Goal: Find specific page/section: Find specific page/section

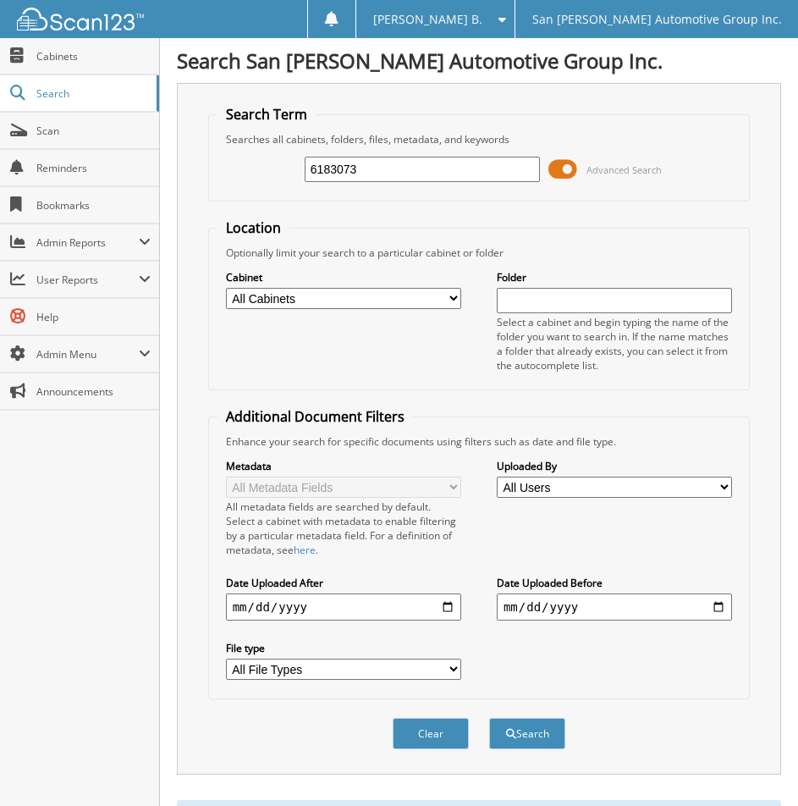
click at [451, 177] on input "6183073" at bounding box center [422, 169] width 235 height 25
paste input "6182354"
type input "6182354"
click at [489, 718] on button "Search" at bounding box center [527, 733] width 76 height 31
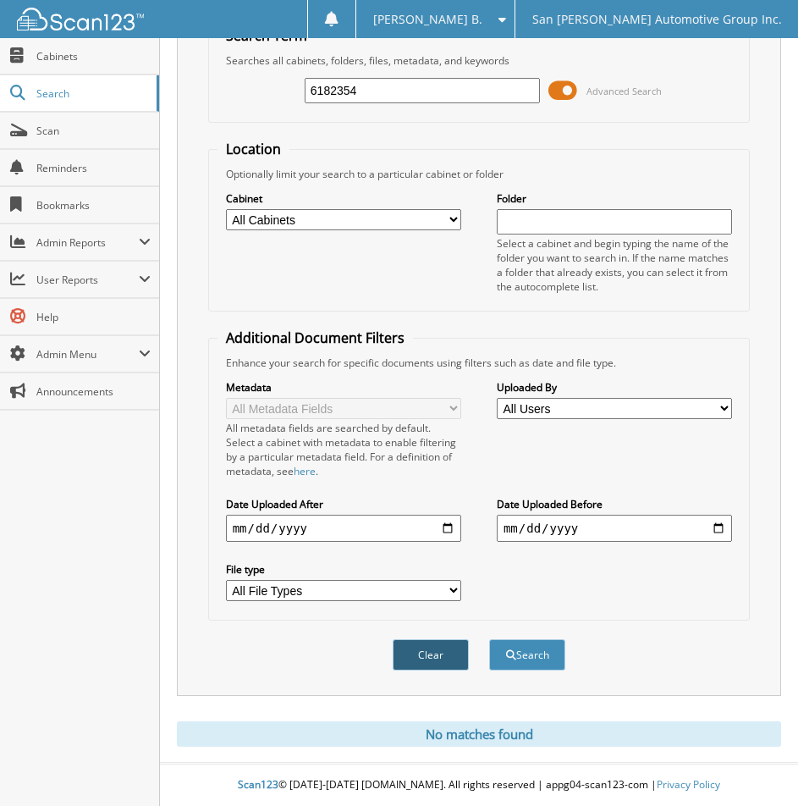
click at [428, 652] on button "Clear" at bounding box center [431, 654] width 76 height 31
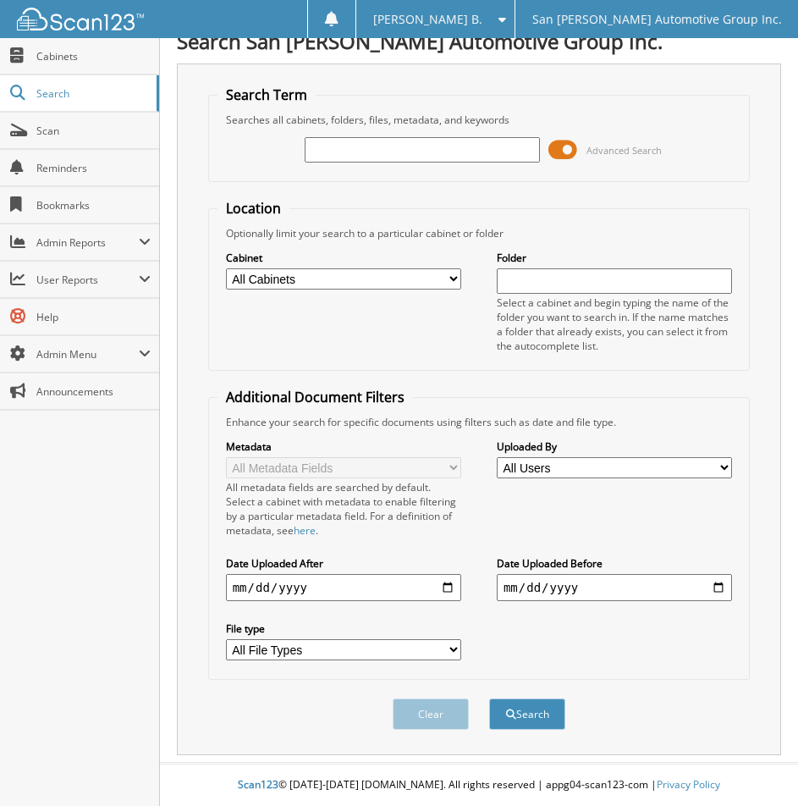
scroll to position [20, 0]
paste input "6182465"
type input "6182465"
click at [546, 720] on button "Search" at bounding box center [527, 713] width 76 height 31
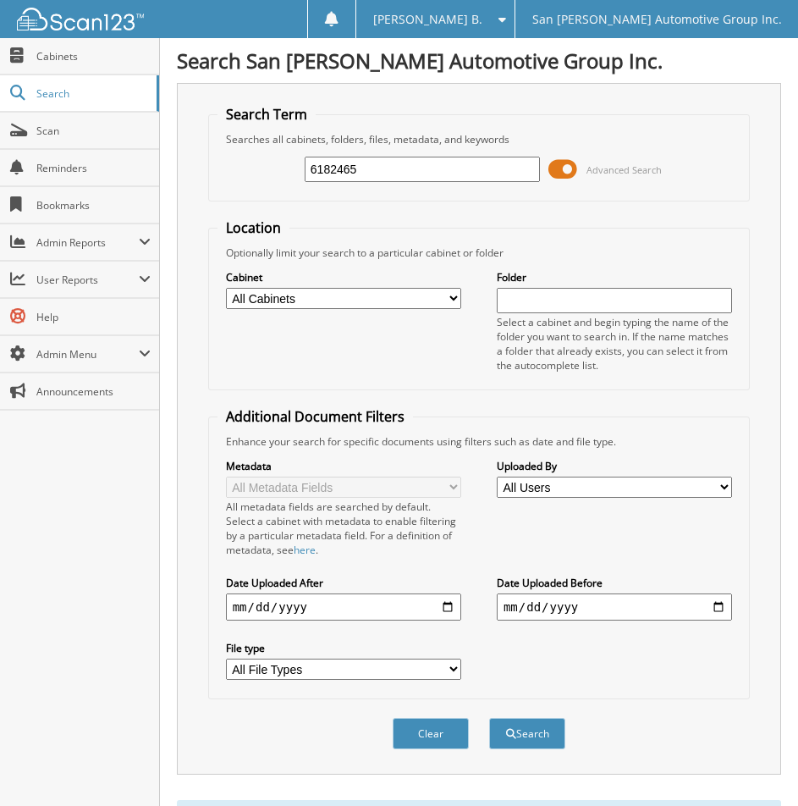
scroll to position [80, 0]
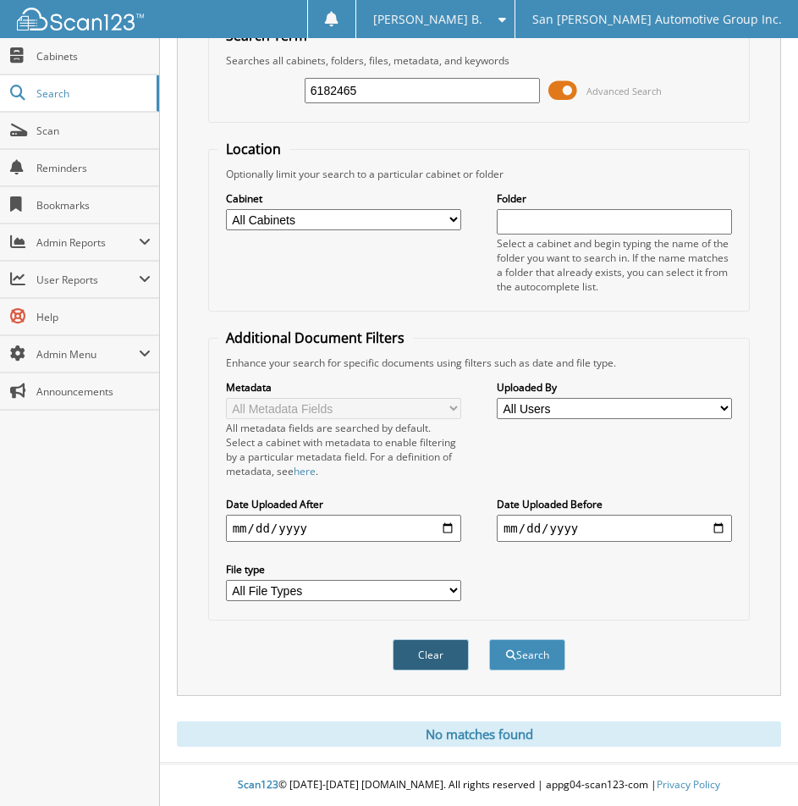
click at [426, 654] on button "Clear" at bounding box center [431, 654] width 76 height 31
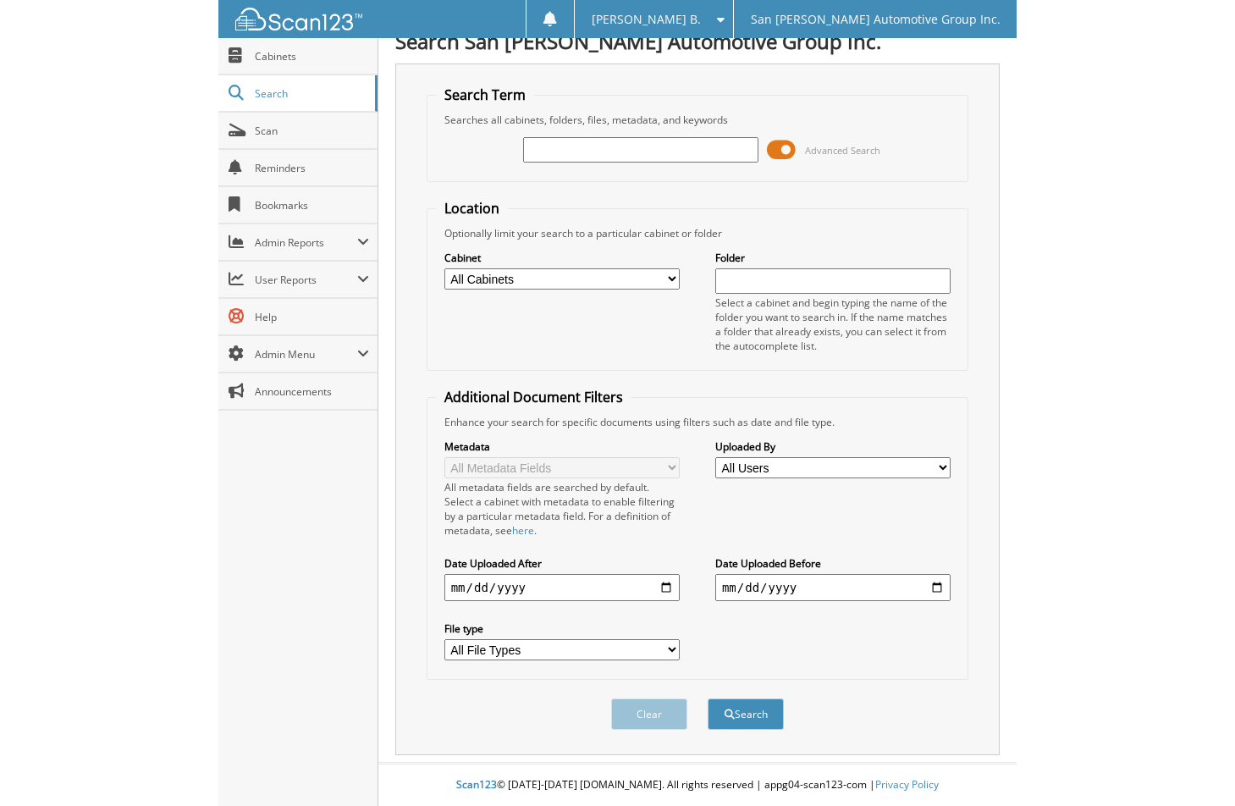
scroll to position [0, 0]
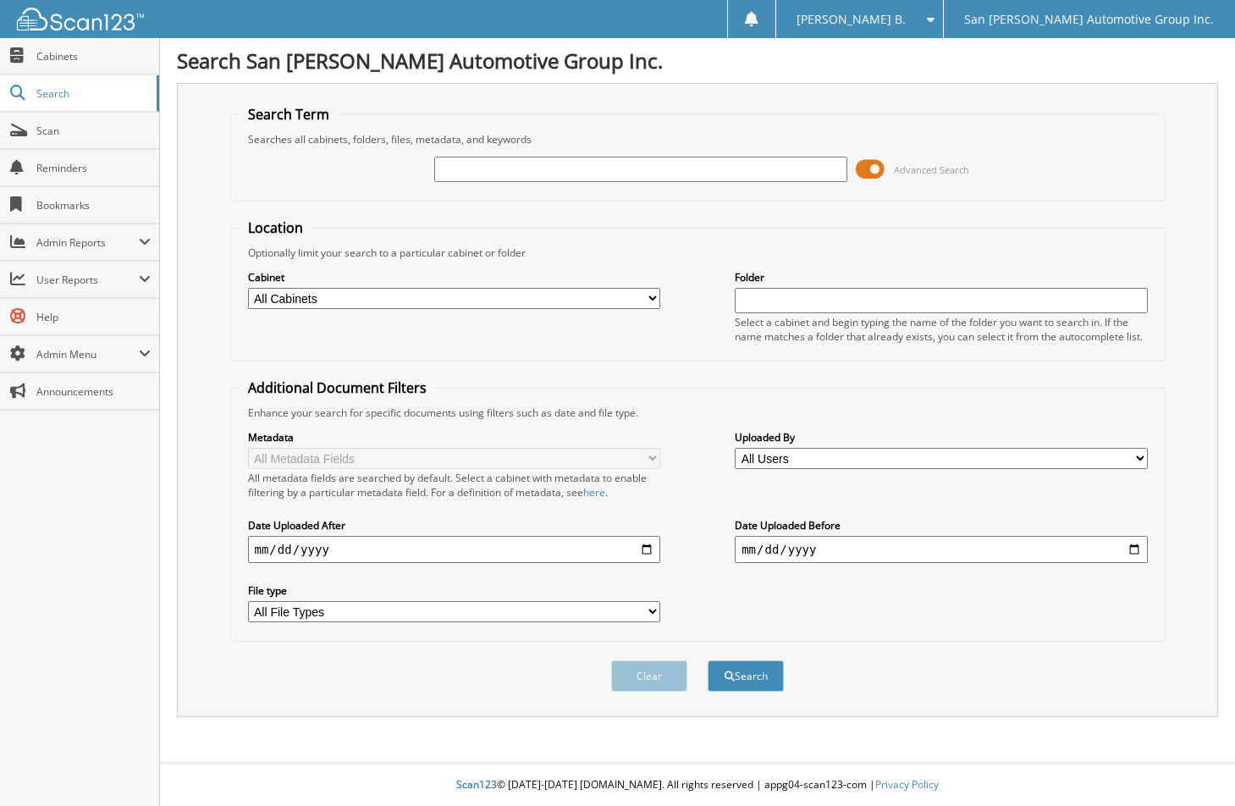
paste input "100038777"
type input "100038777"
click at [708, 660] on button "Search" at bounding box center [746, 675] width 76 height 31
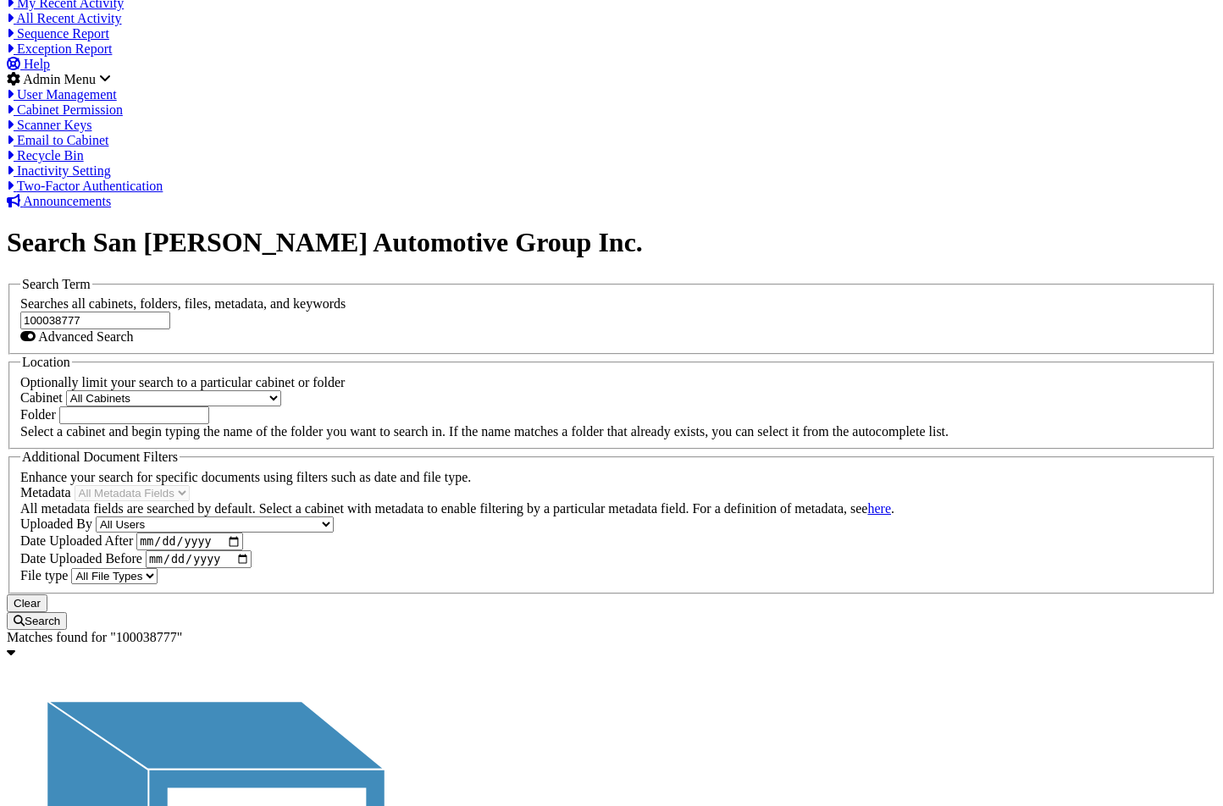
scroll to position [575, 0]
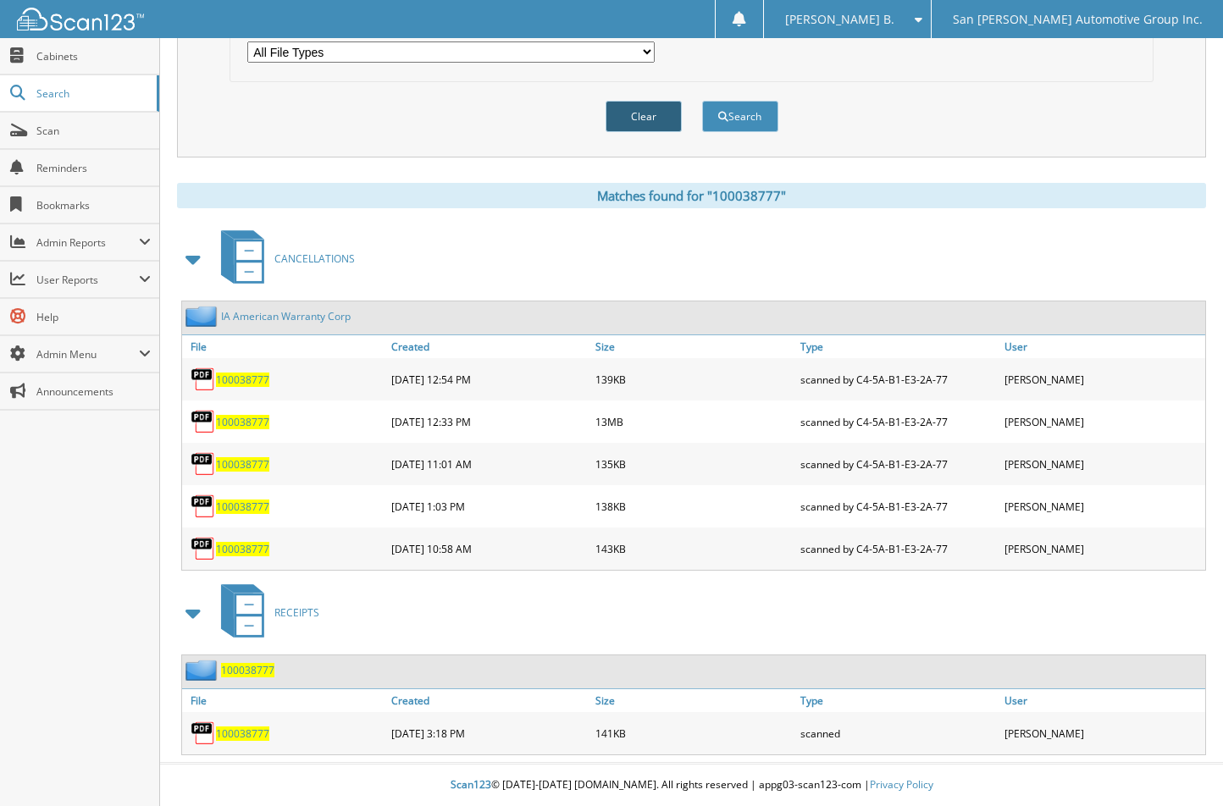
click at [643, 118] on button "Clear" at bounding box center [643, 116] width 76 height 31
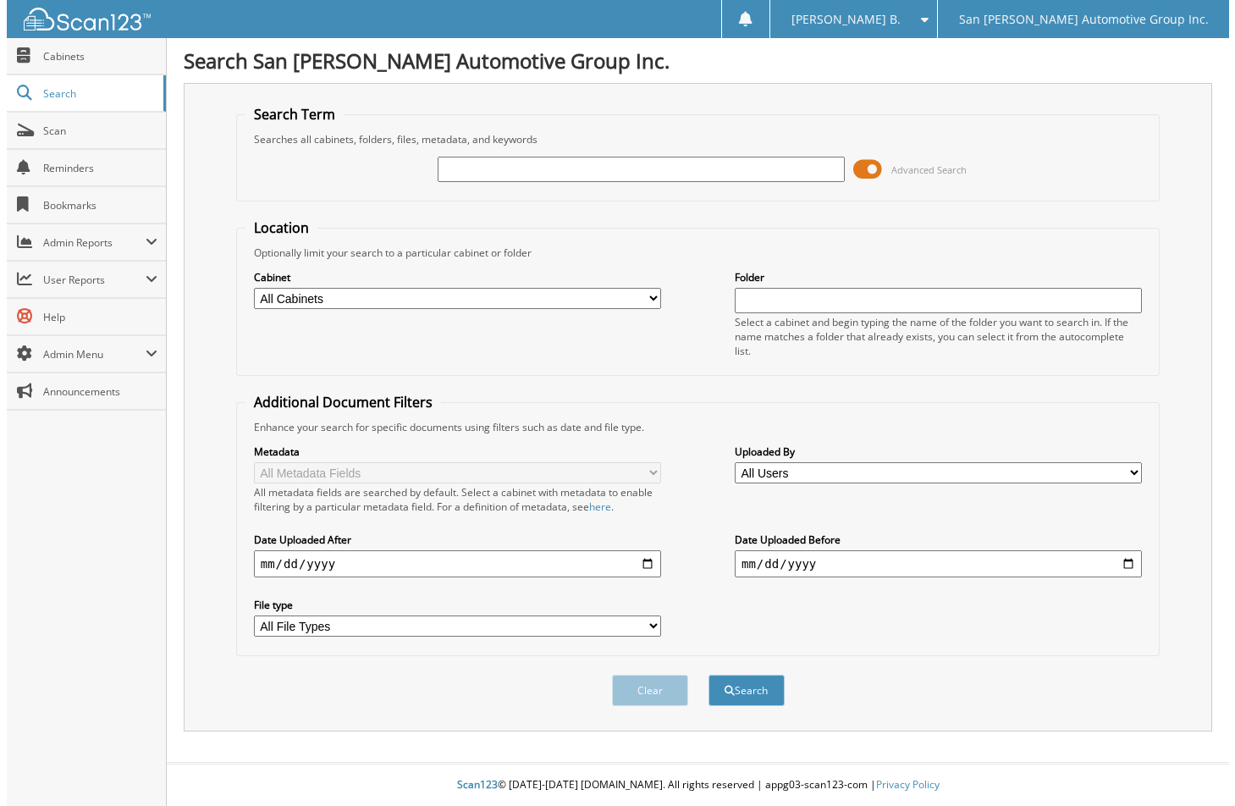
scroll to position [0, 0]
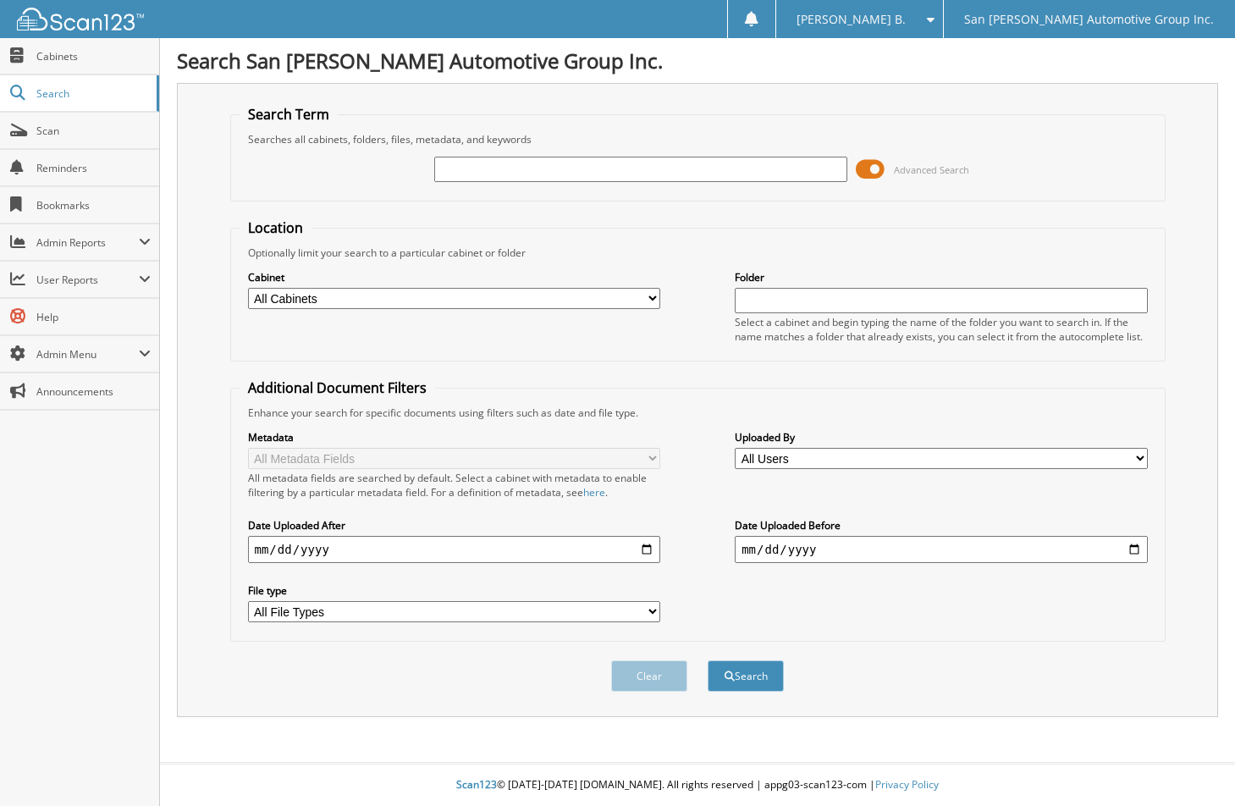
click at [637, 171] on input "text" at bounding box center [640, 169] width 412 height 25
type input "005326"
click at [708, 660] on button "Search" at bounding box center [746, 675] width 76 height 31
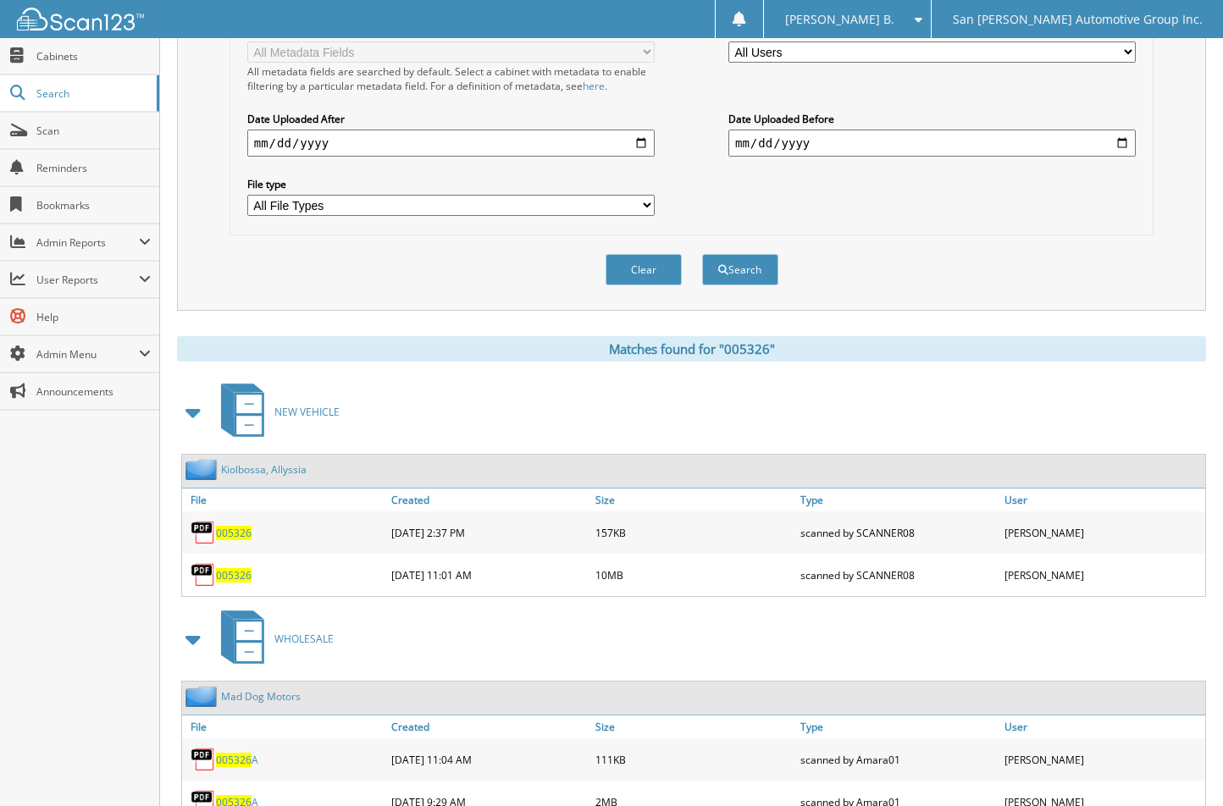
scroll to position [609, 0]
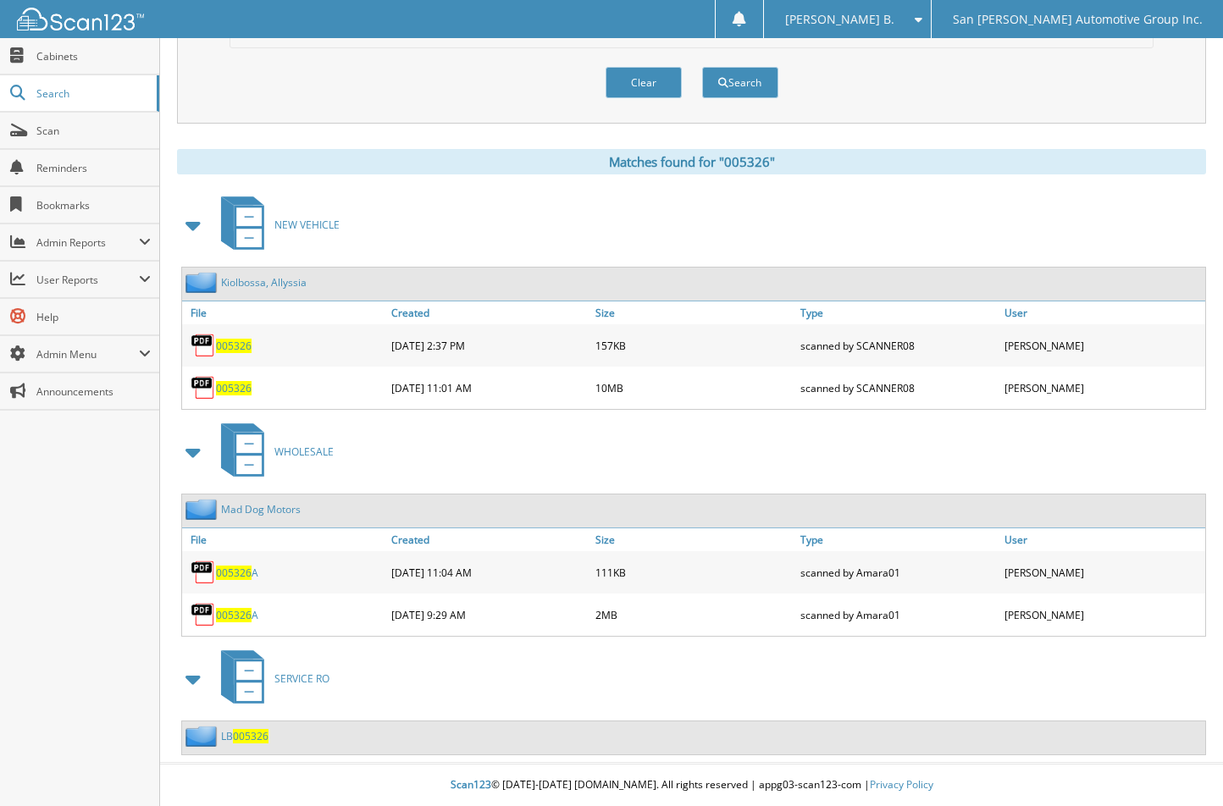
click at [238, 384] on span "005326" at bounding box center [234, 388] width 36 height 14
click at [643, 84] on button "Clear" at bounding box center [643, 82] width 76 height 31
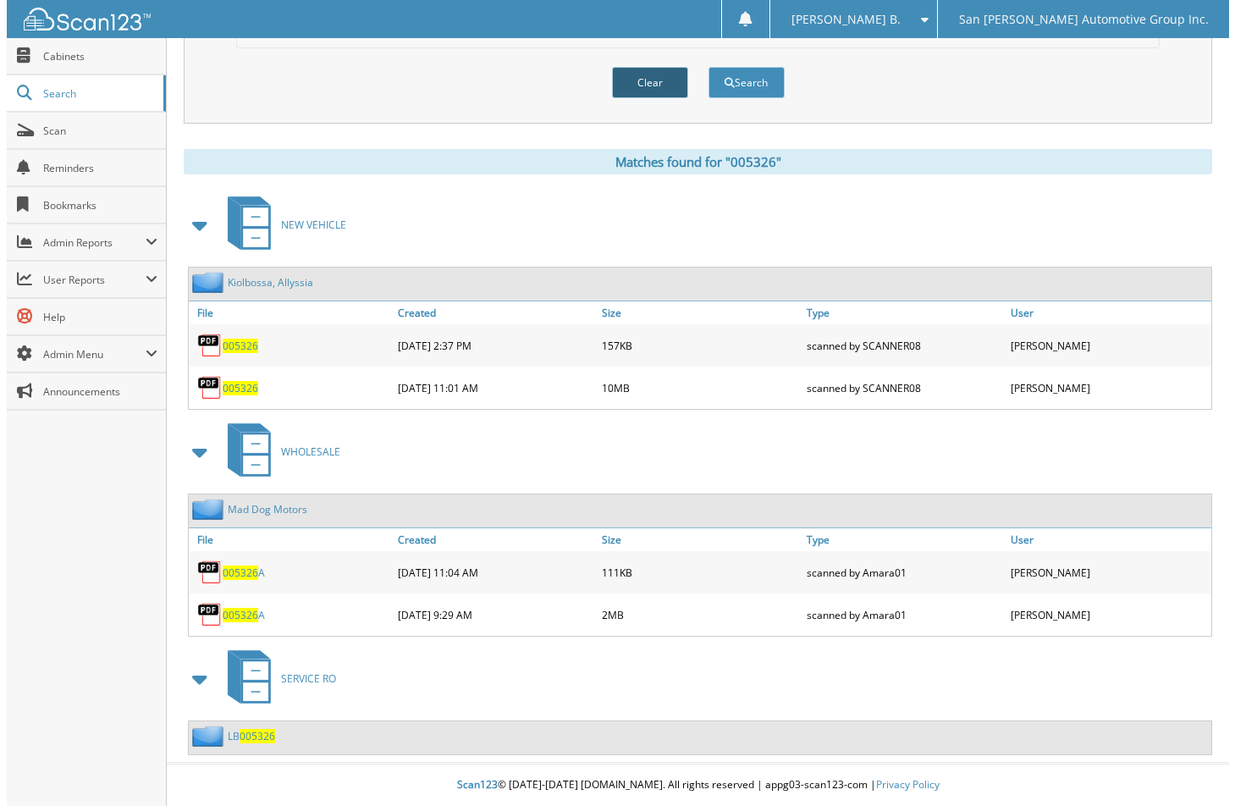
scroll to position [0, 0]
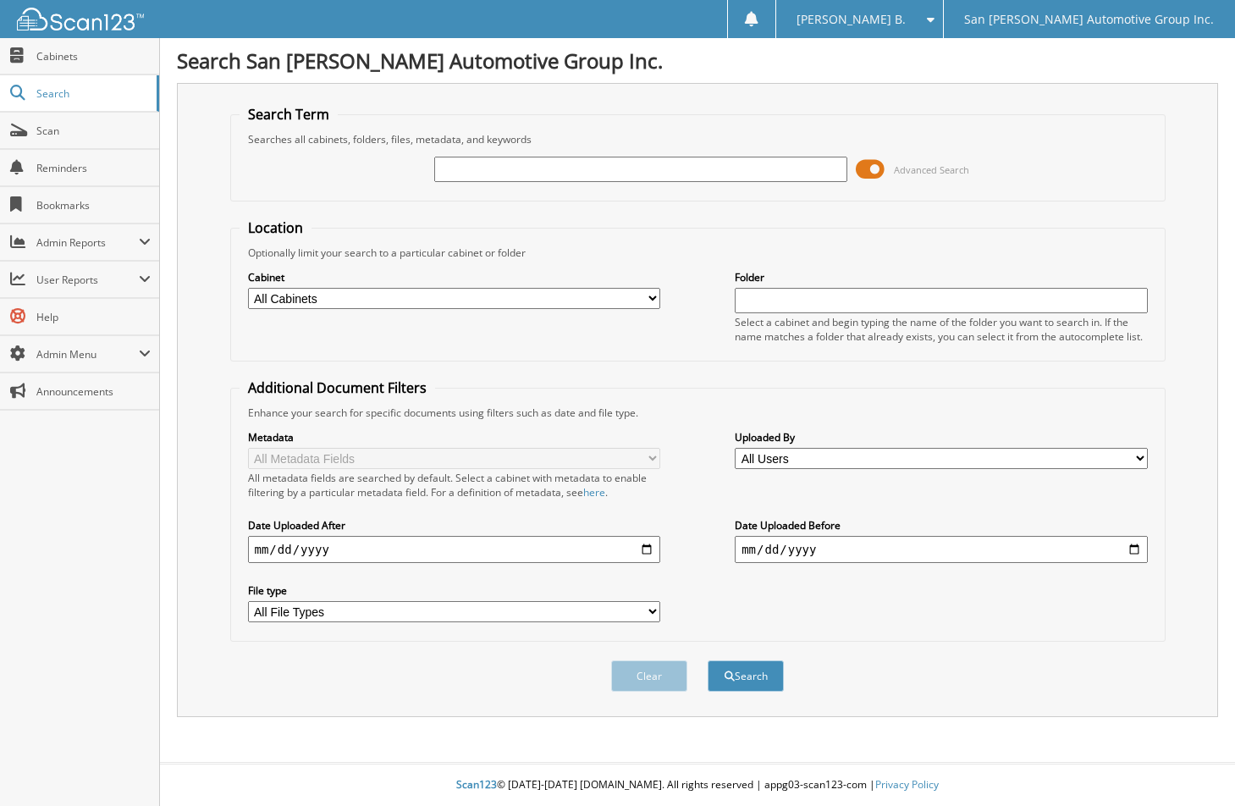
paste input "100039077"
type input "100039077"
click at [708, 660] on button "Search" at bounding box center [746, 675] width 76 height 31
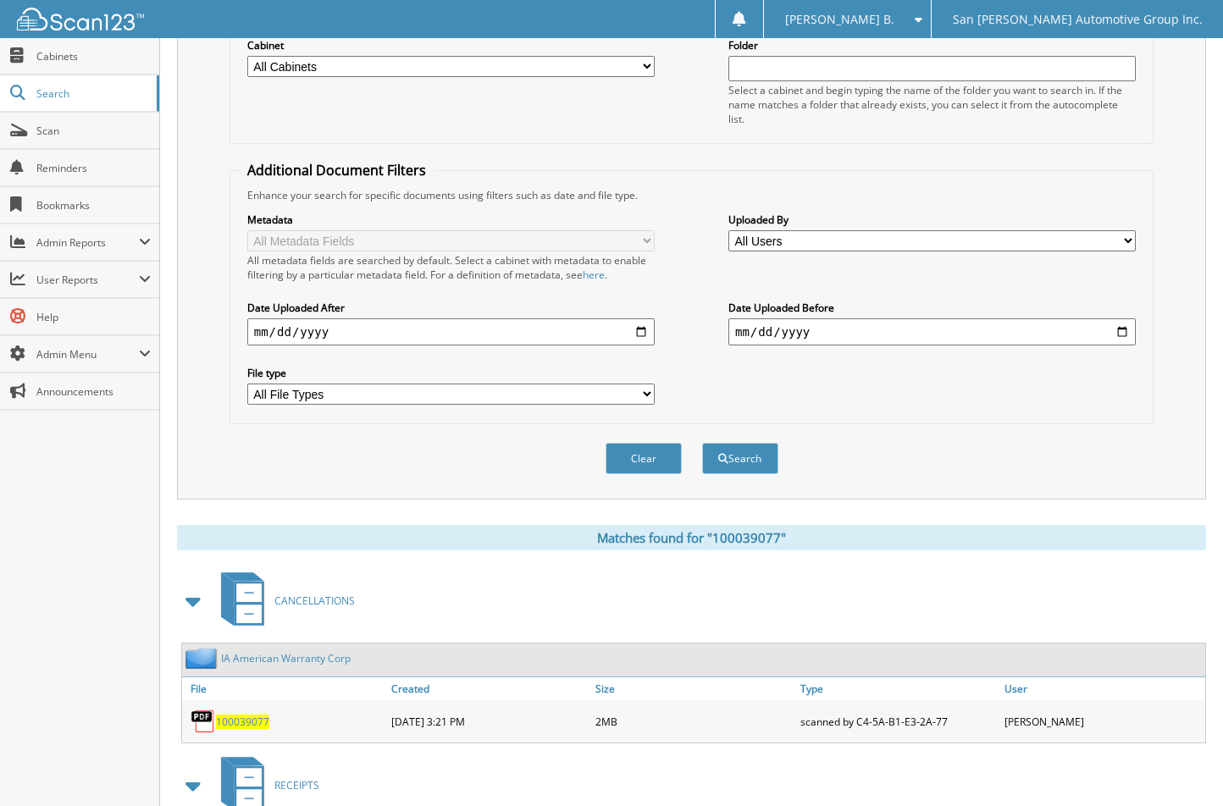
scroll to position [406, 0]
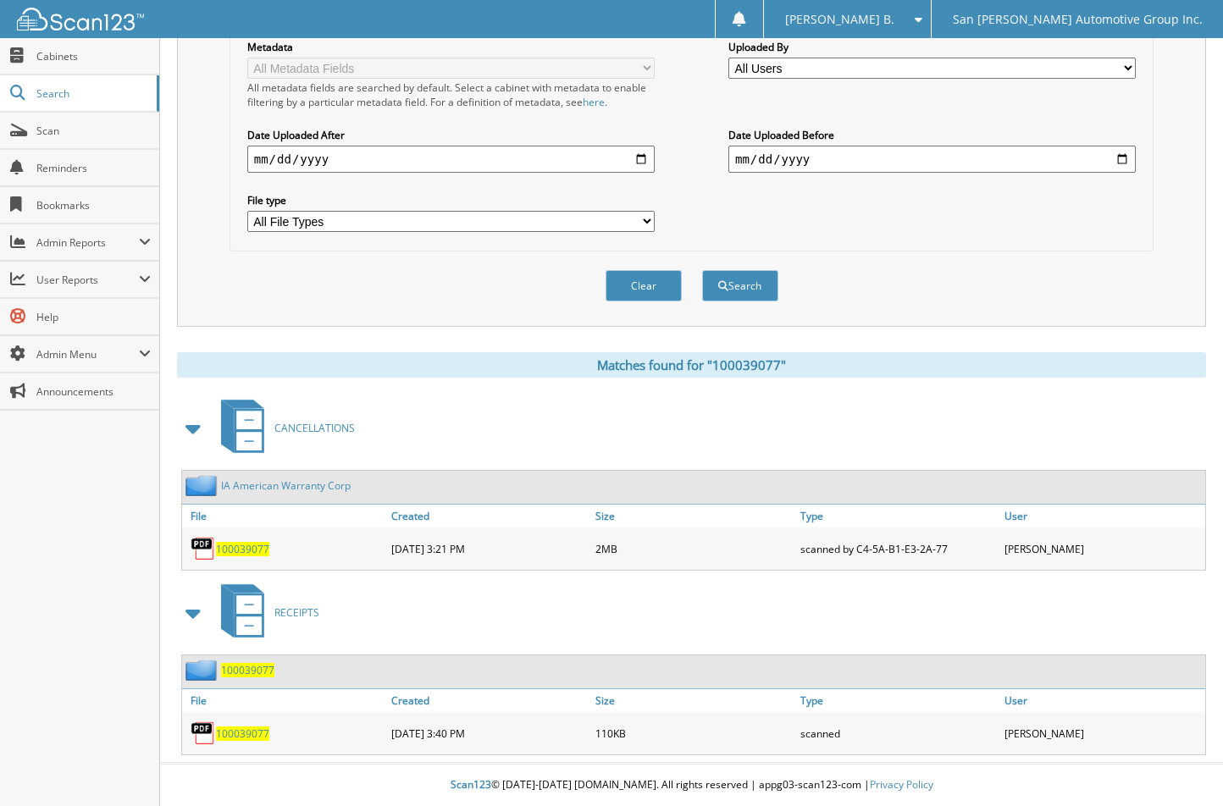
click at [224, 547] on span "100039077" at bounding box center [242, 549] width 53 height 14
click at [651, 280] on button "Clear" at bounding box center [643, 285] width 76 height 31
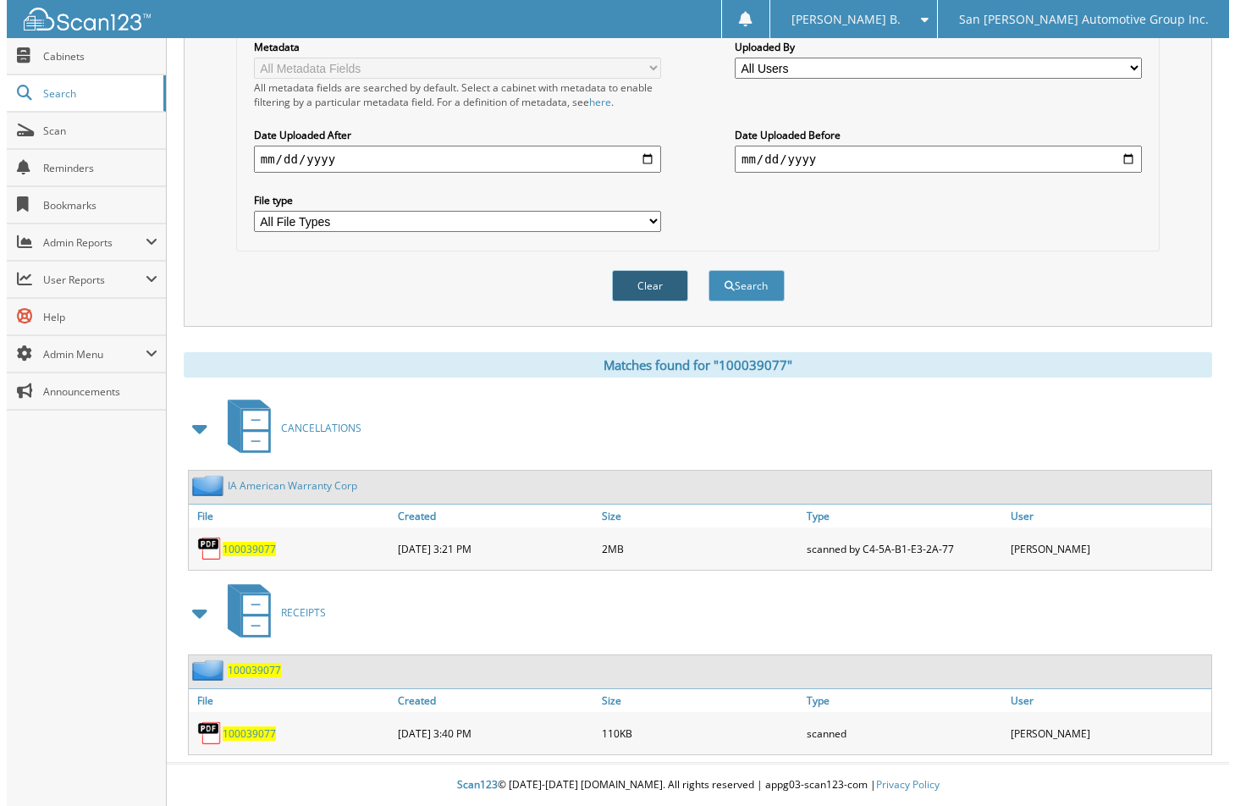
scroll to position [0, 0]
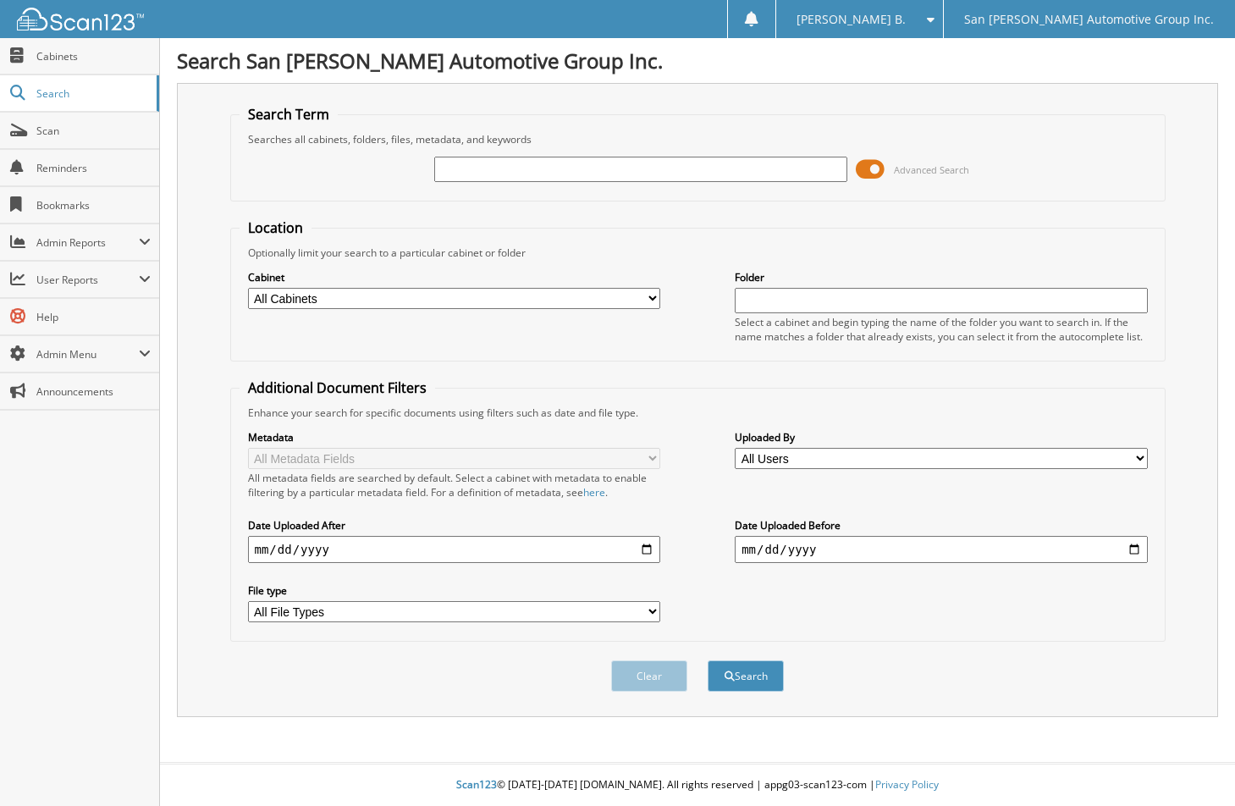
click at [642, 171] on input "text" at bounding box center [640, 169] width 412 height 25
type input "177080"
click at [708, 660] on button "Search" at bounding box center [746, 675] width 76 height 31
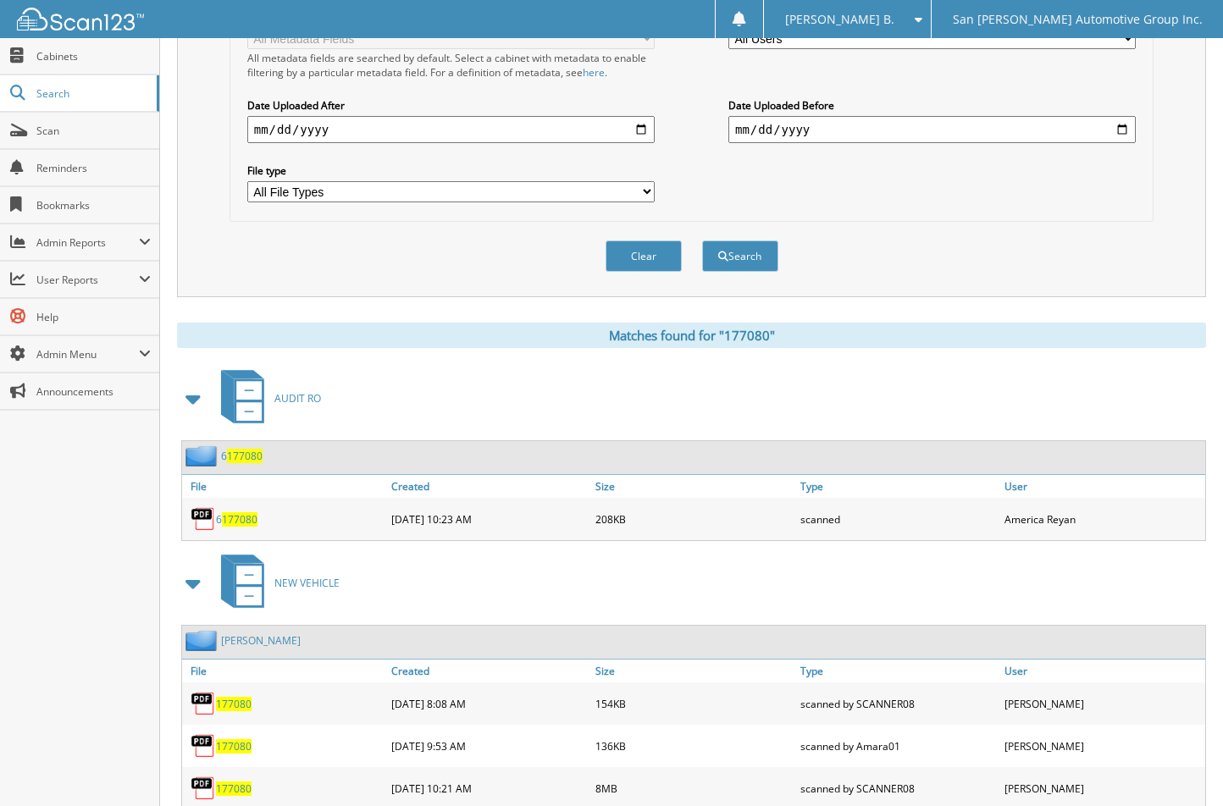
scroll to position [677, 0]
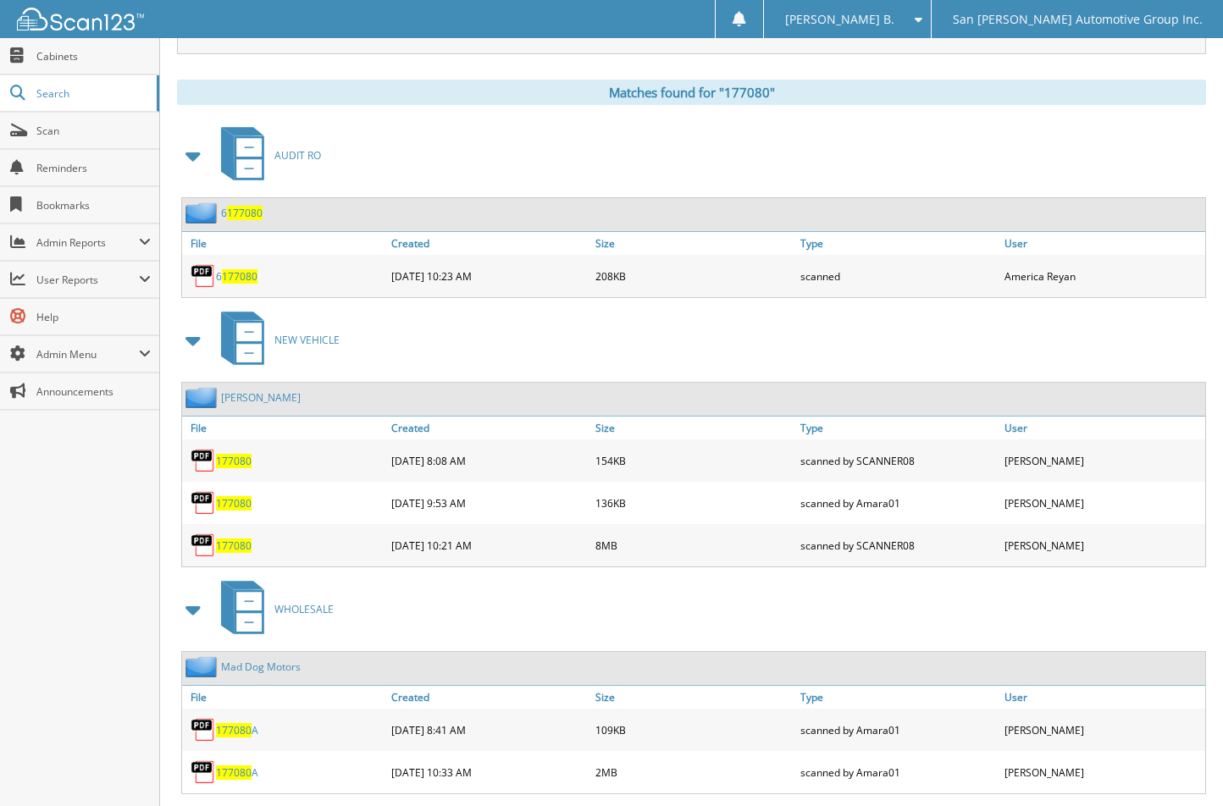
click at [224, 549] on span "177080" at bounding box center [234, 545] width 36 height 14
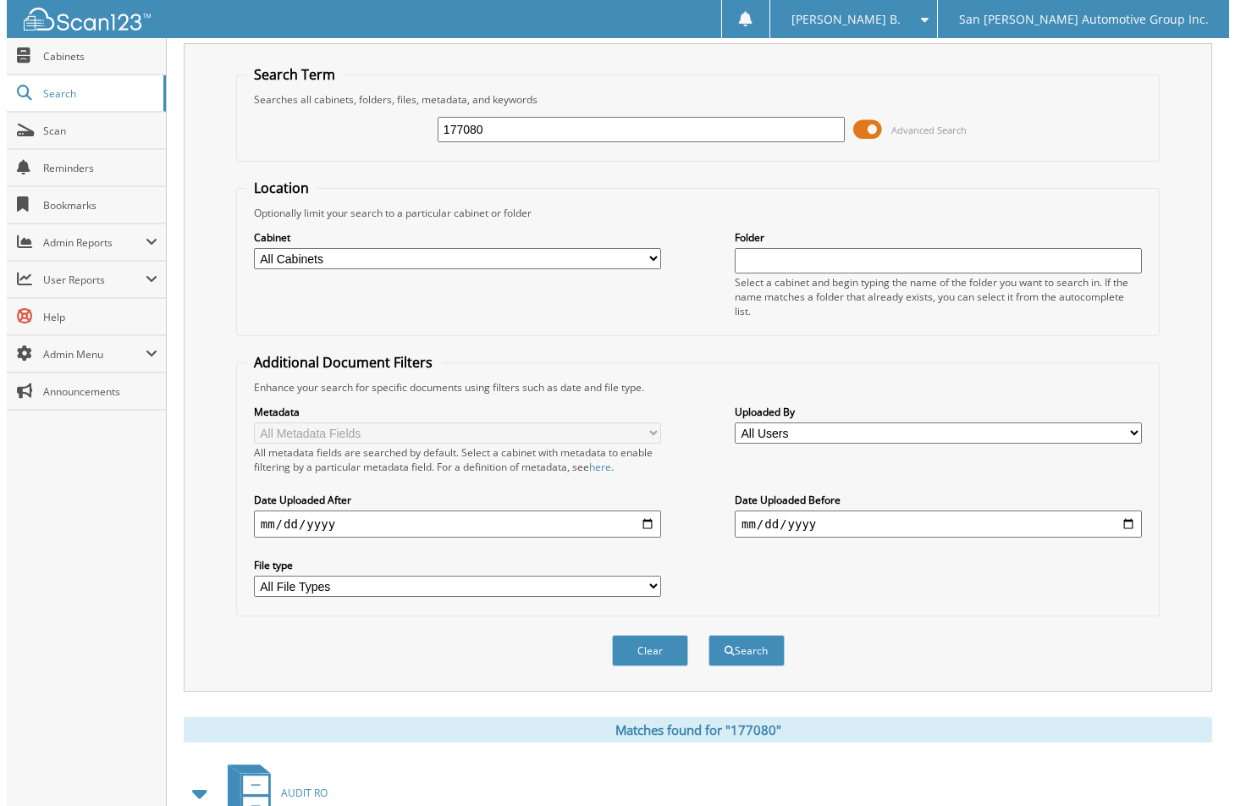
scroll to position [0, 0]
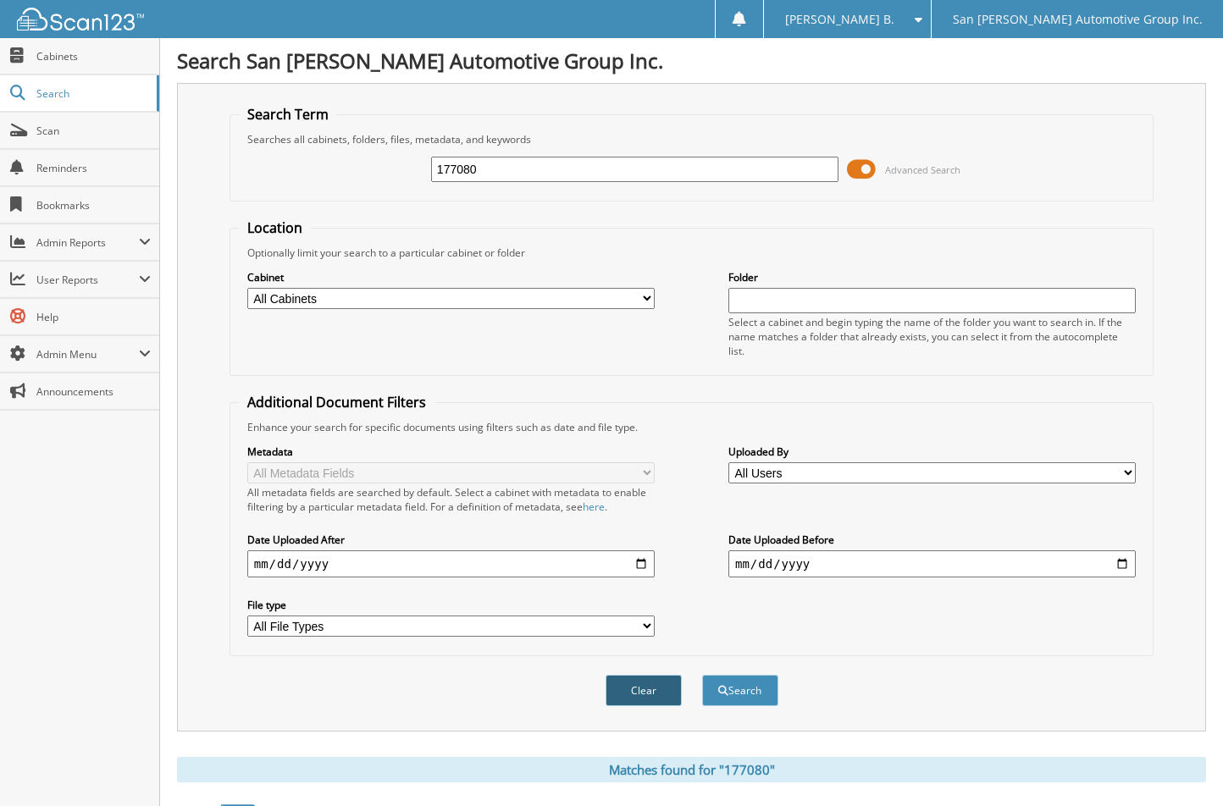
click at [652, 696] on button "Clear" at bounding box center [643, 690] width 76 height 31
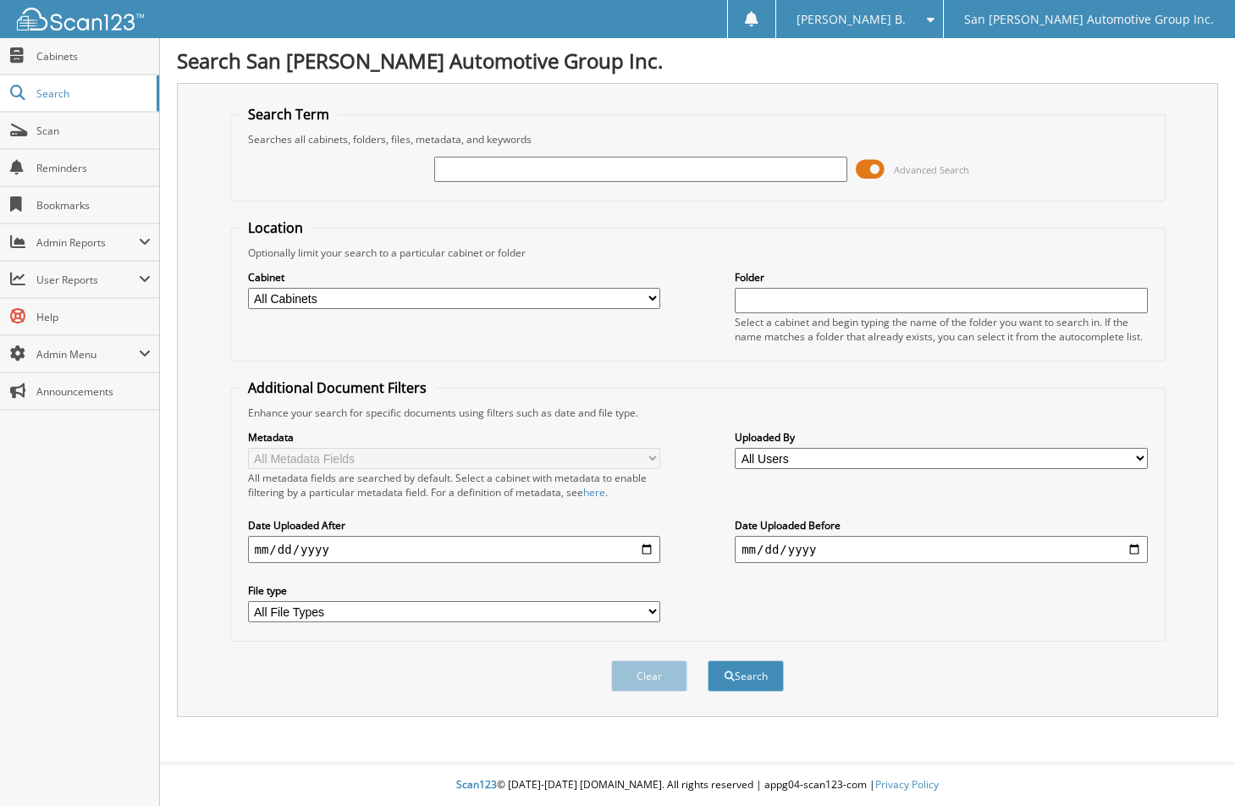
paste input "100039448"
type input "100039448"
click at [708, 660] on button "Search" at bounding box center [746, 675] width 76 height 31
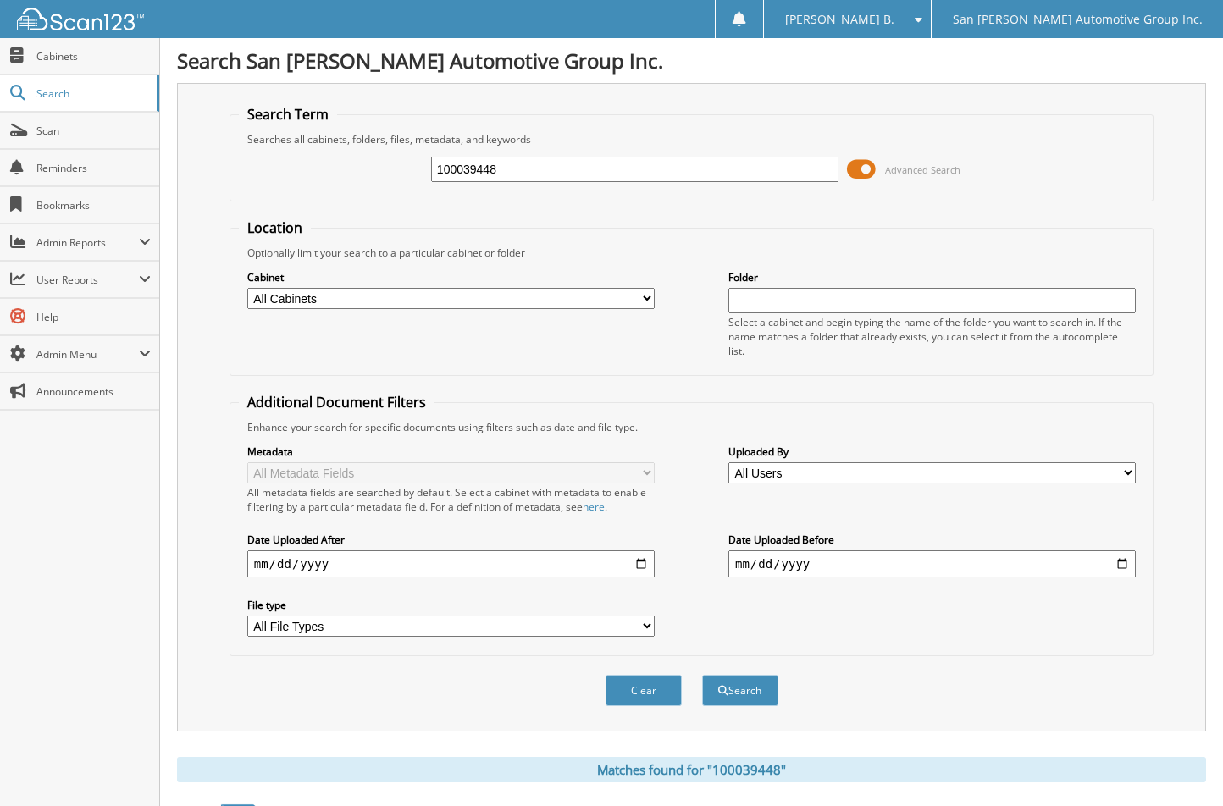
scroll to position [406, 0]
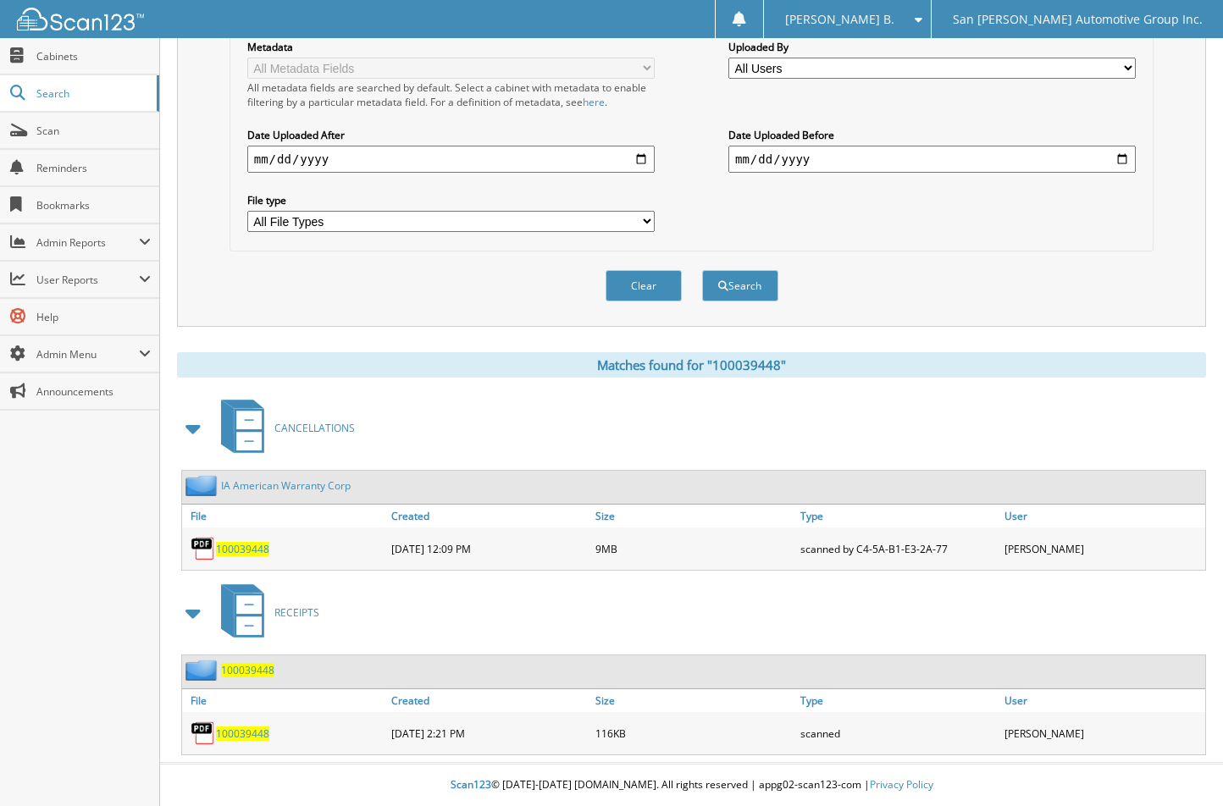
click at [251, 552] on span "100039448" at bounding box center [242, 549] width 53 height 14
click at [616, 295] on button "Clear" at bounding box center [643, 285] width 76 height 31
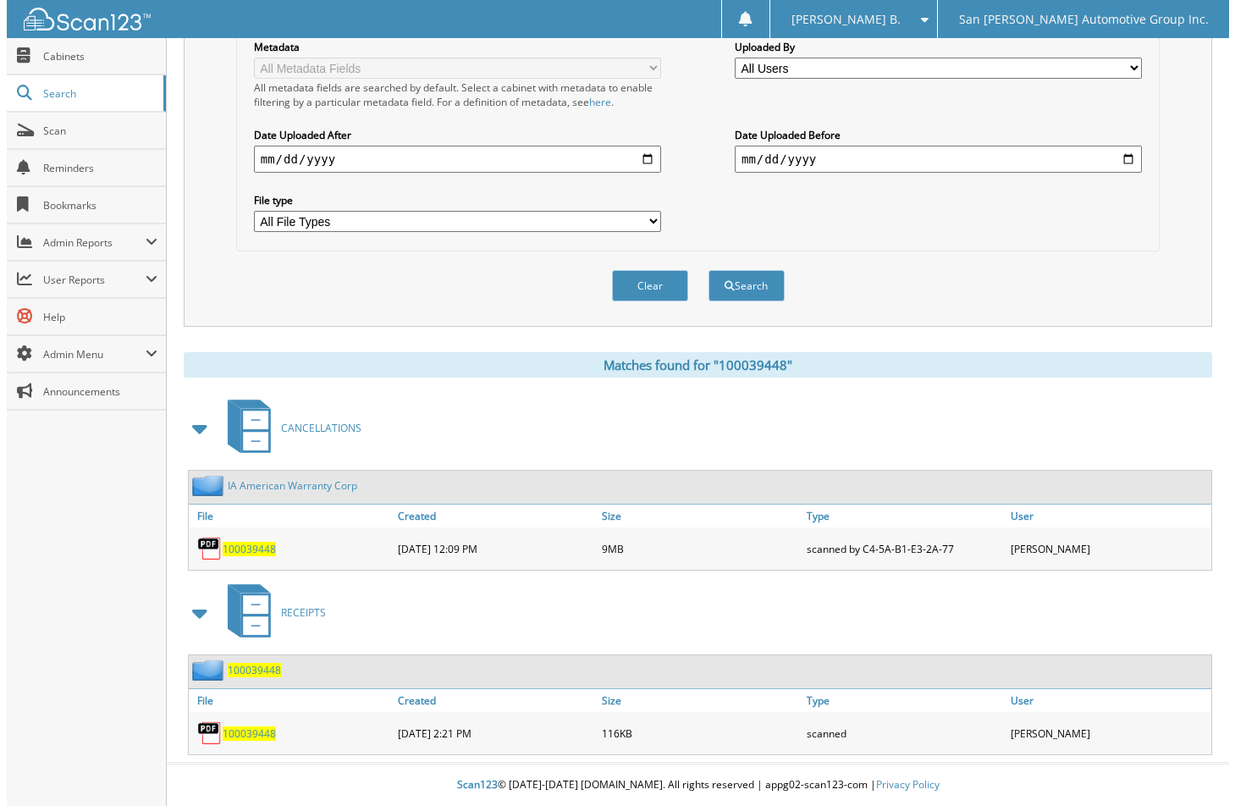
scroll to position [0, 0]
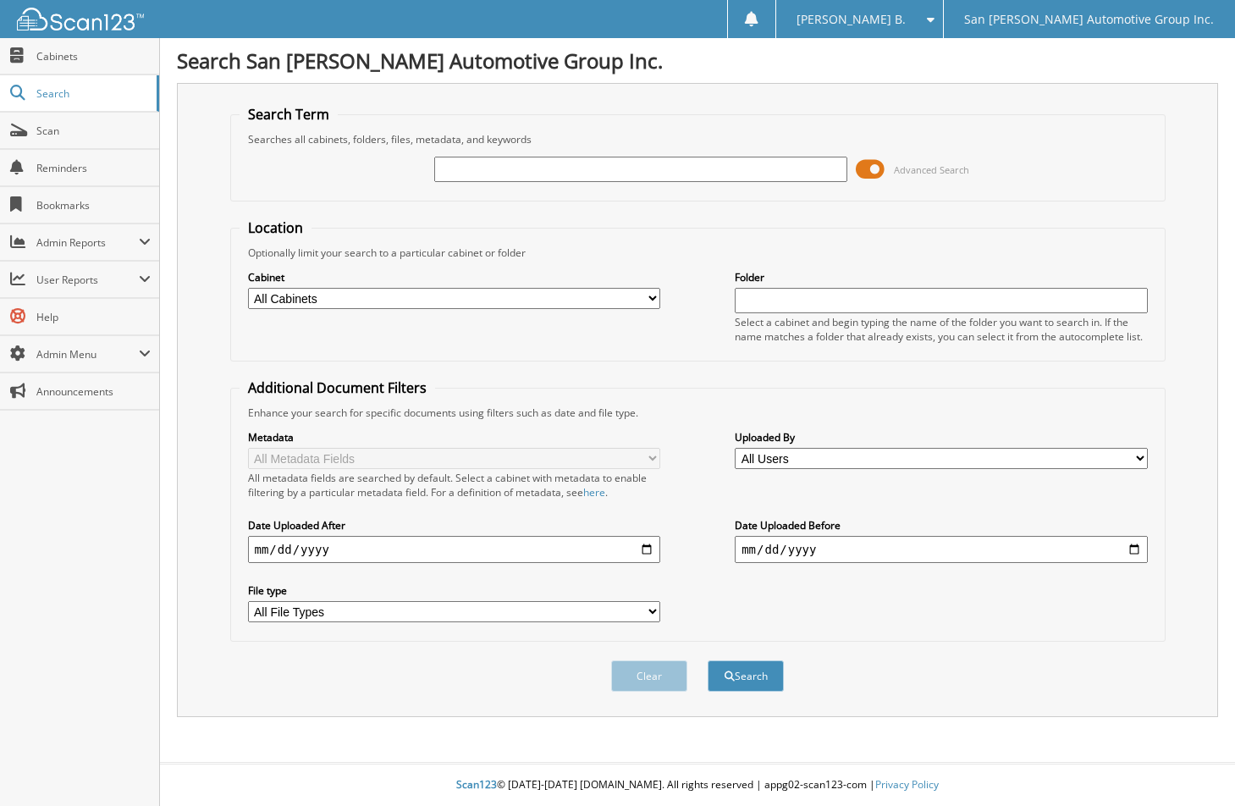
click at [632, 168] on input "text" at bounding box center [640, 169] width 412 height 25
type input "119709"
click at [708, 660] on button "Search" at bounding box center [746, 675] width 76 height 31
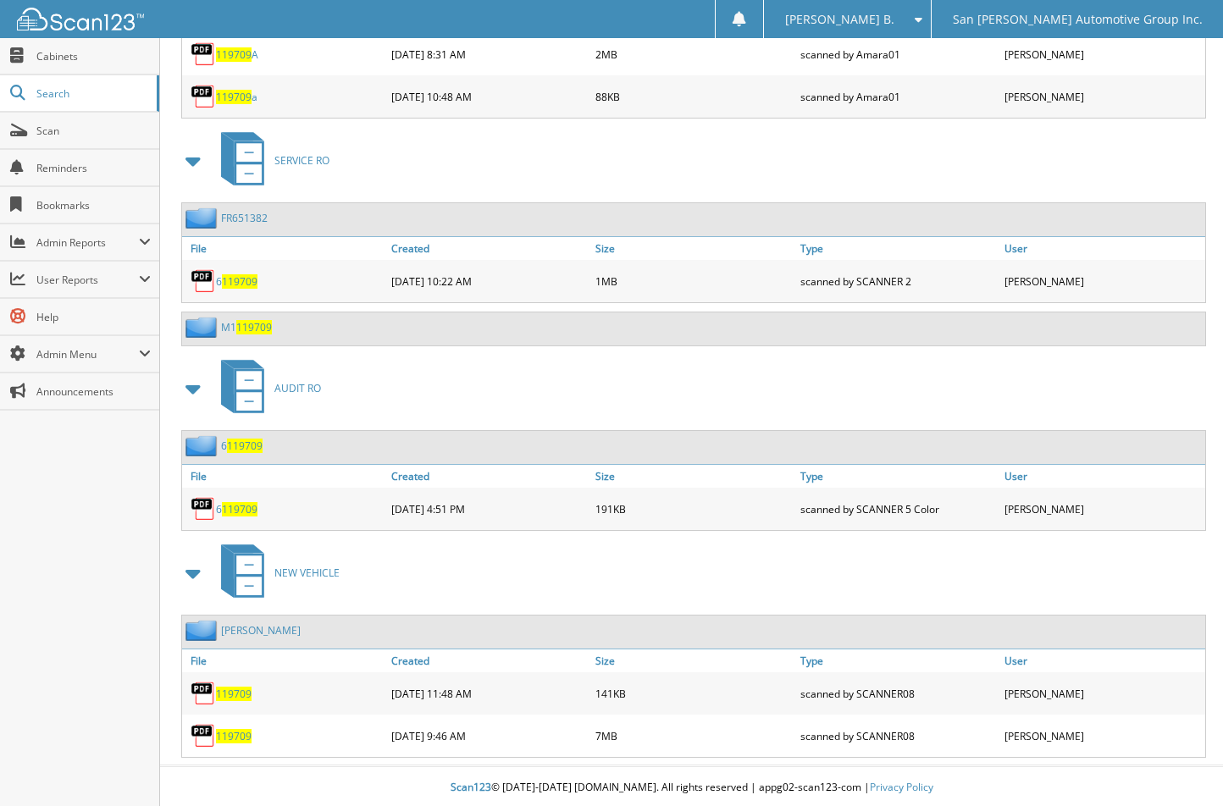
scroll to position [945, 0]
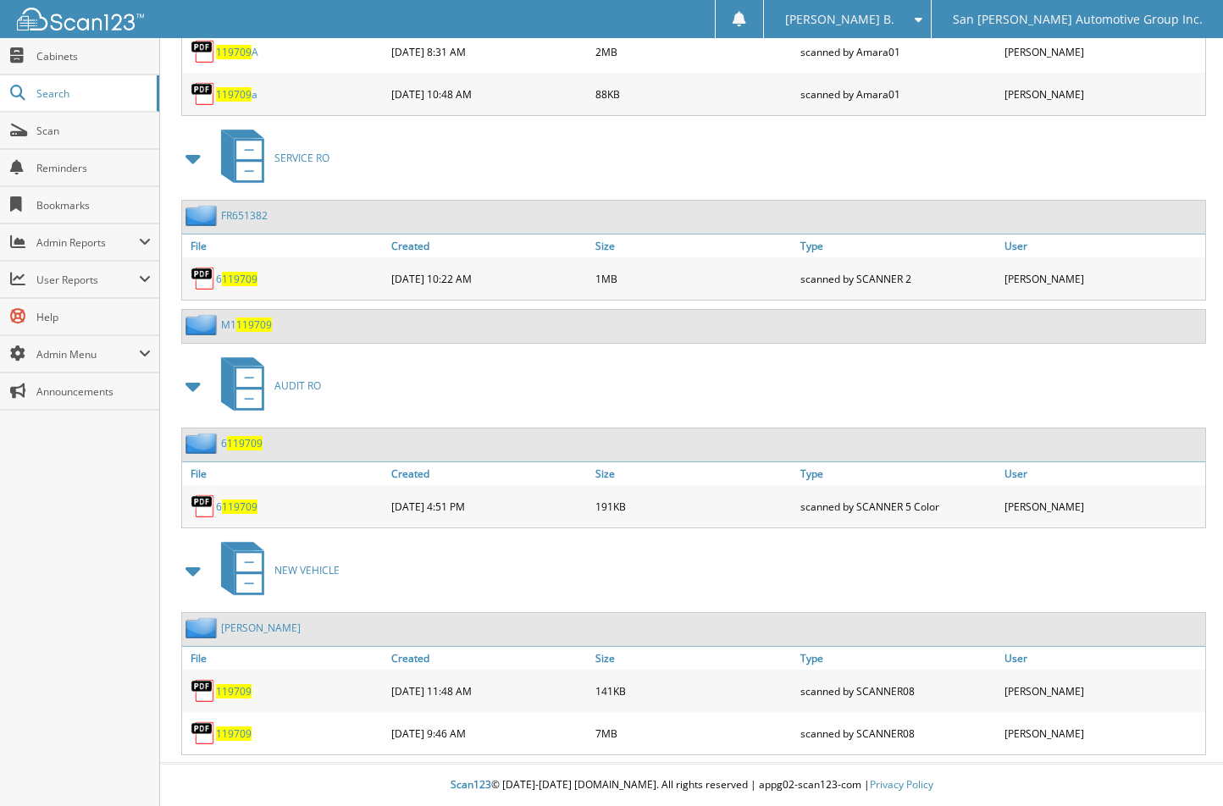
click at [229, 737] on span "119709" at bounding box center [234, 733] width 36 height 14
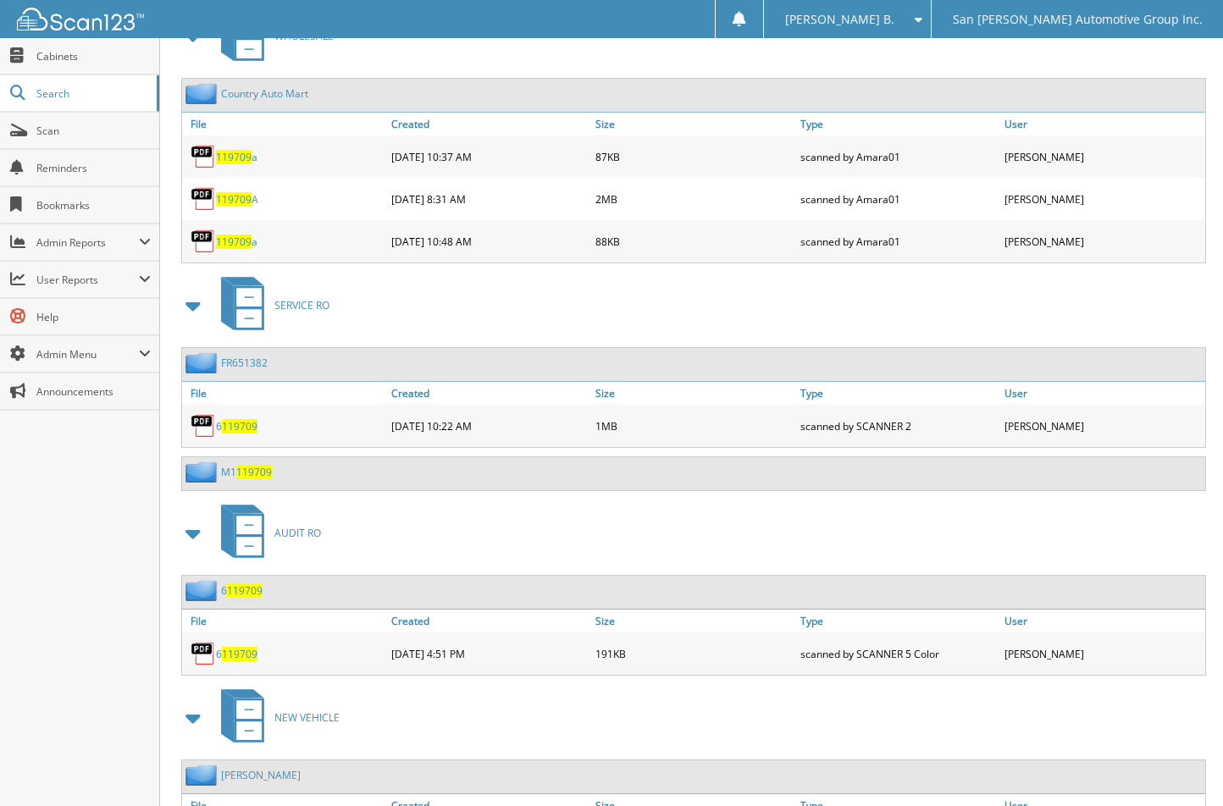
scroll to position [268, 0]
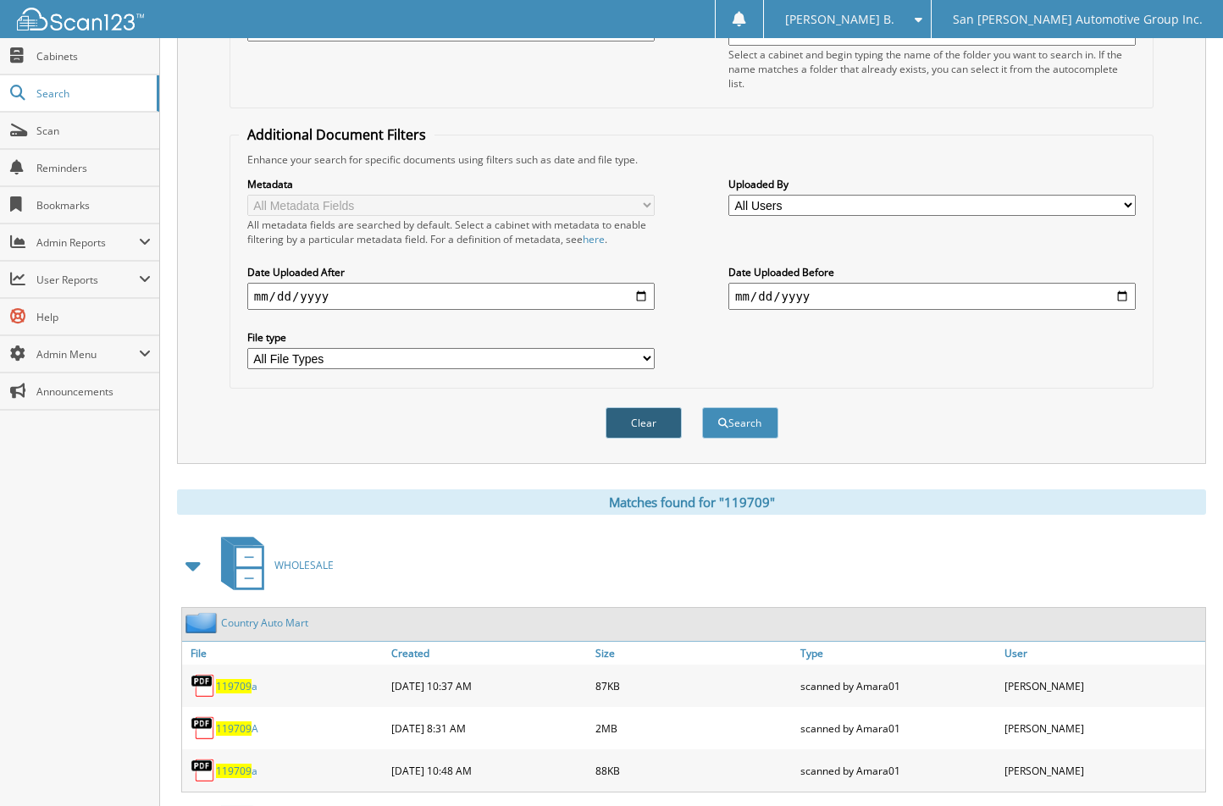
click at [643, 426] on button "Clear" at bounding box center [643, 422] width 76 height 31
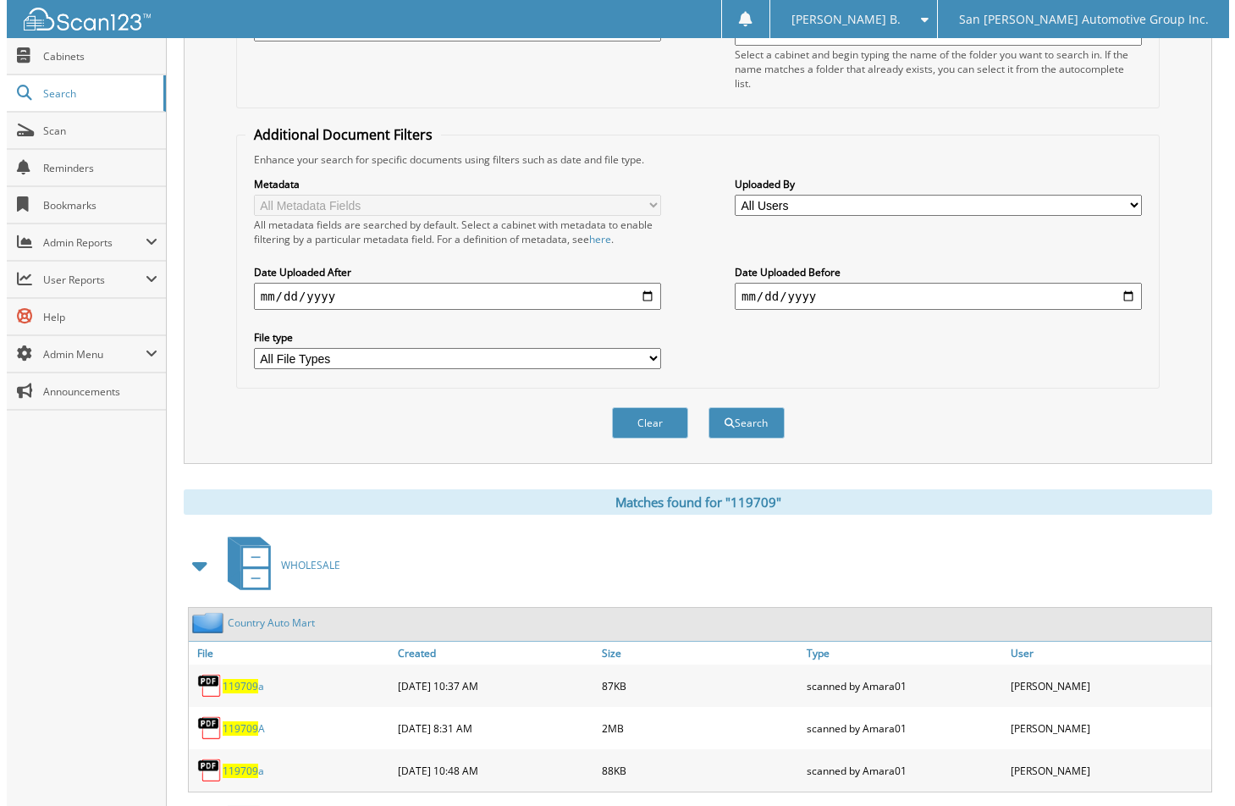
scroll to position [0, 0]
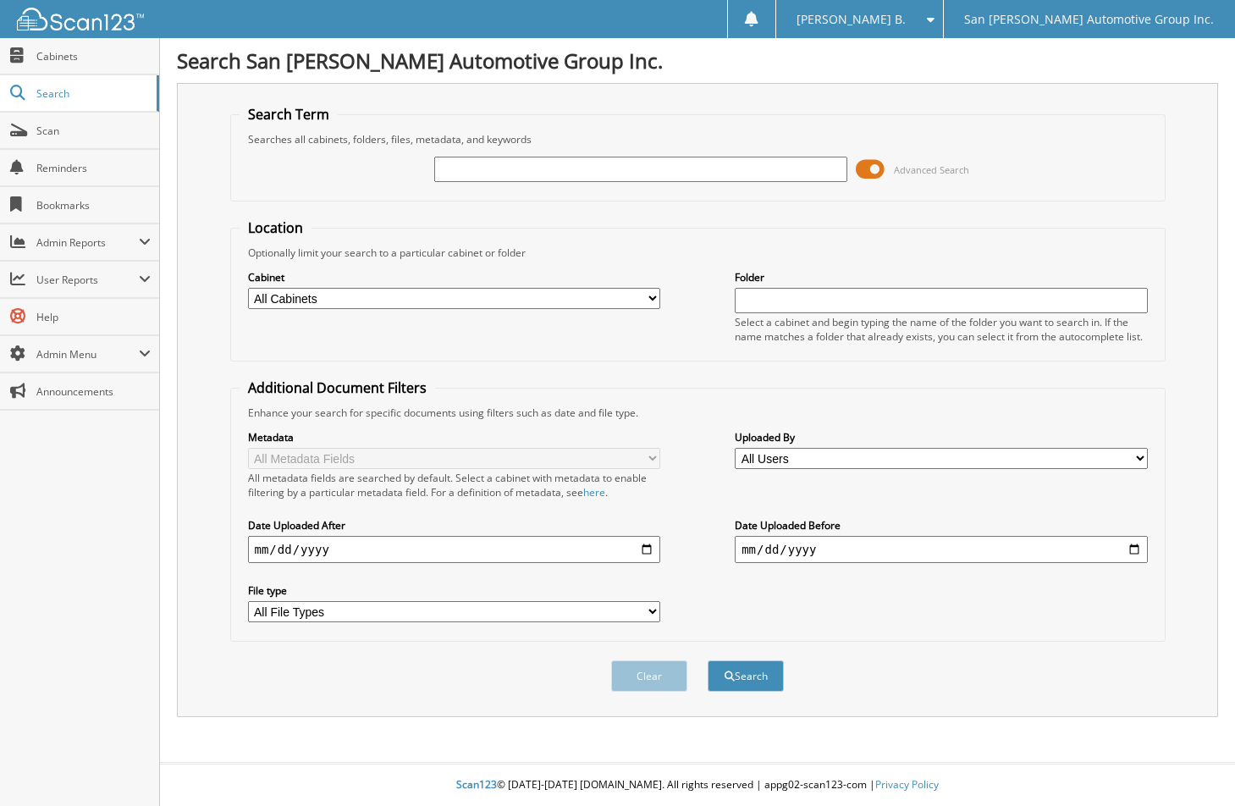
paste input "100039741"
type input "100039741"
click at [708, 660] on button "Search" at bounding box center [746, 675] width 76 height 31
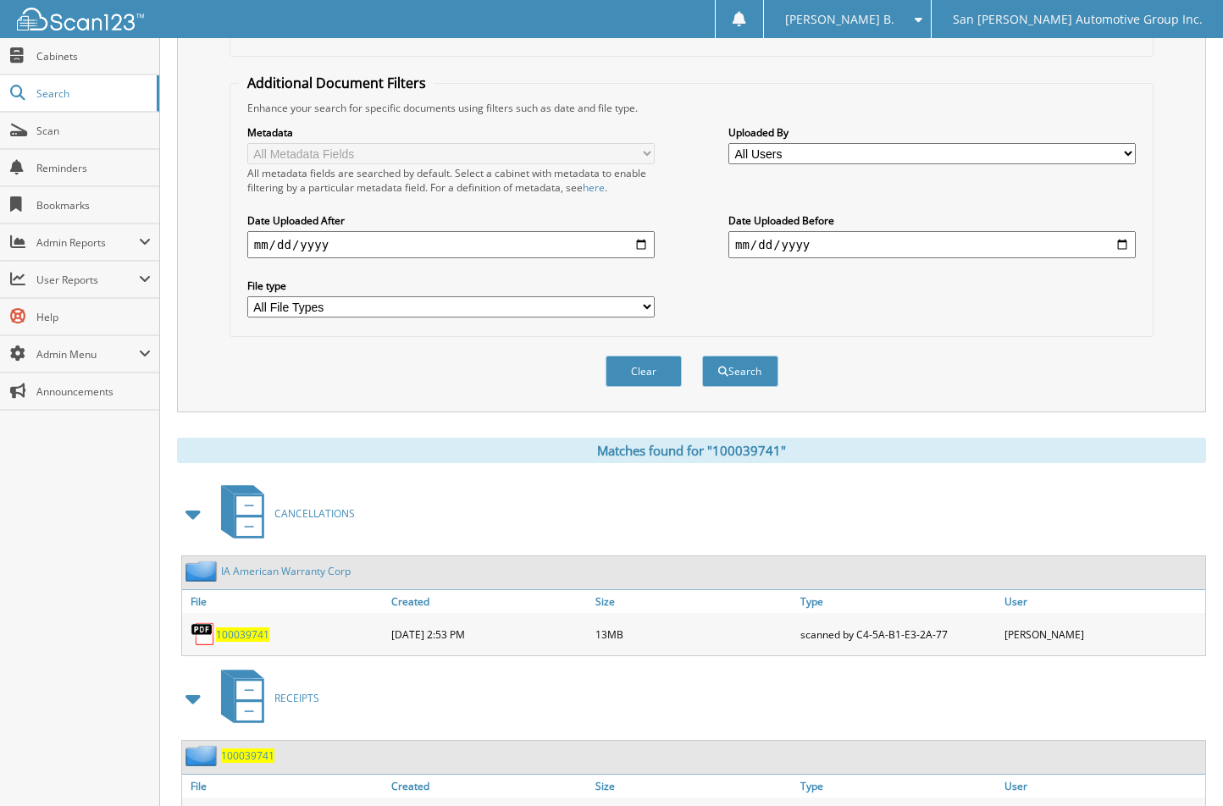
scroll to position [406, 0]
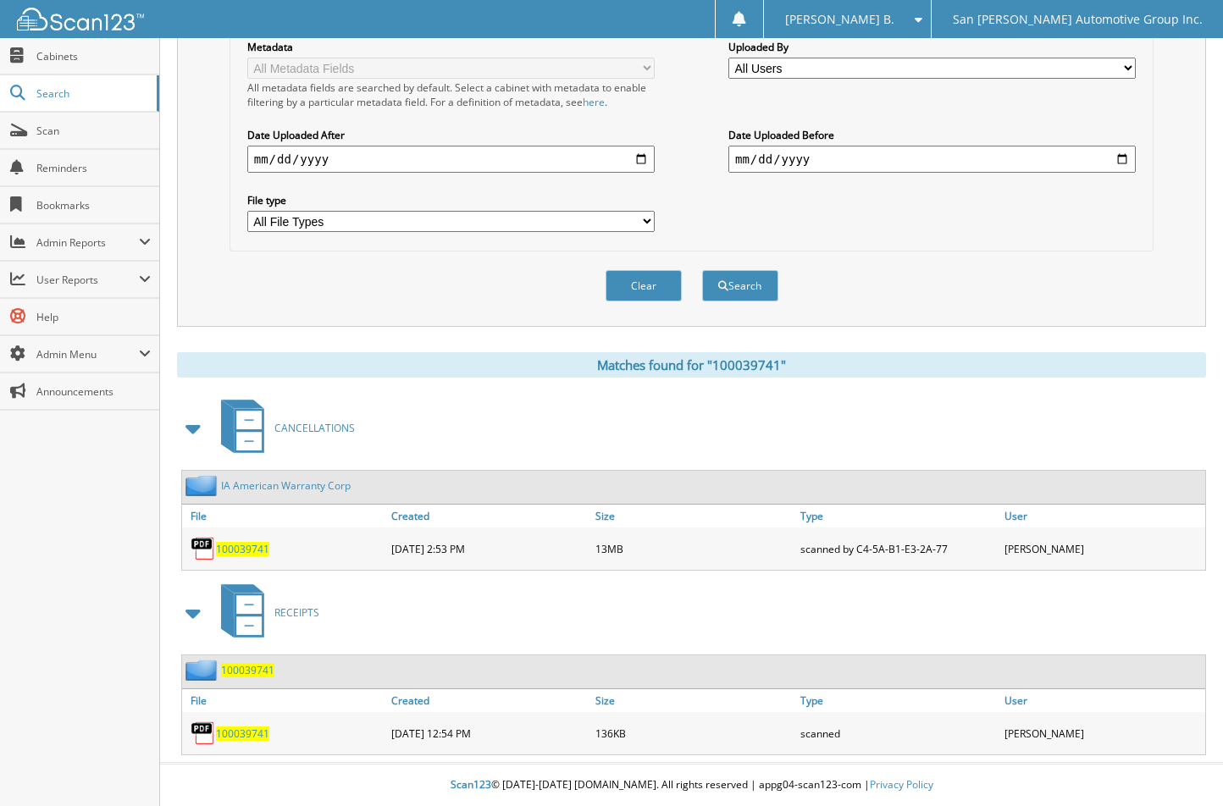
click at [234, 547] on span "100039741" at bounding box center [242, 549] width 53 height 14
click at [647, 293] on button "Clear" at bounding box center [643, 285] width 76 height 31
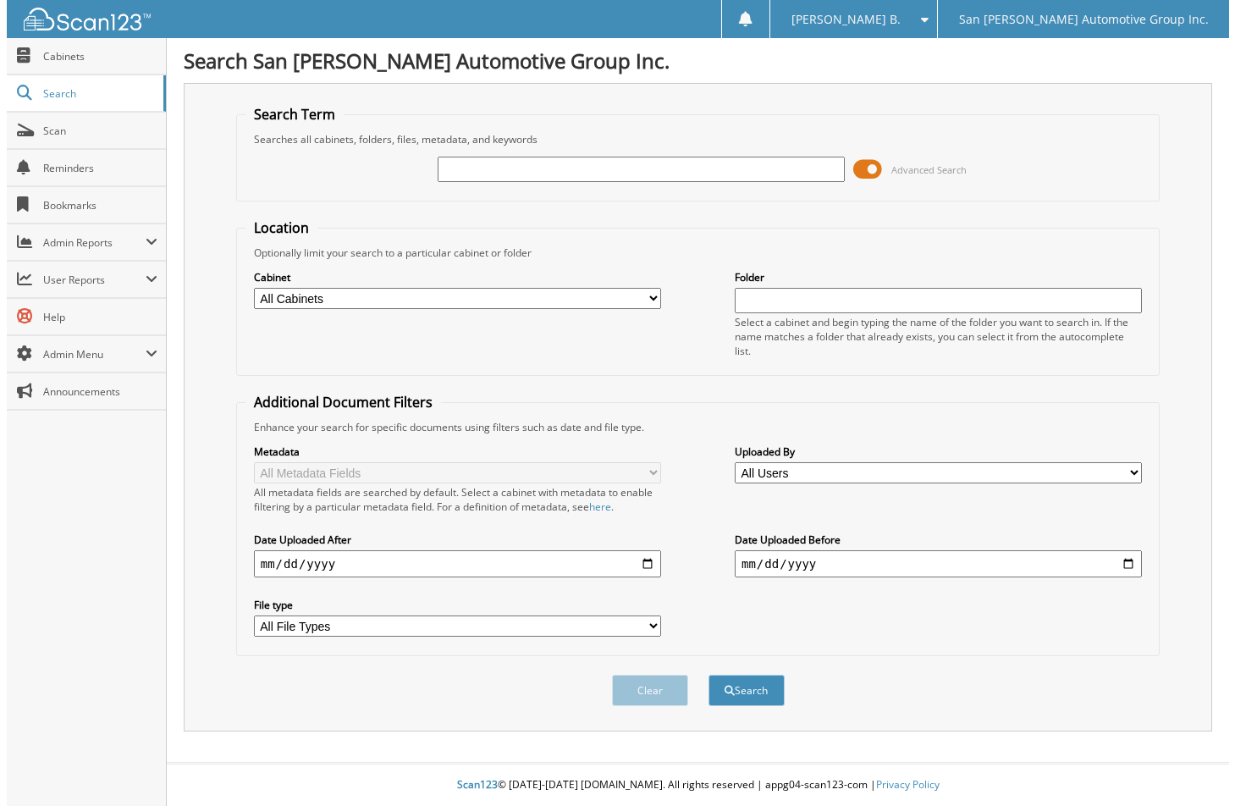
scroll to position [0, 0]
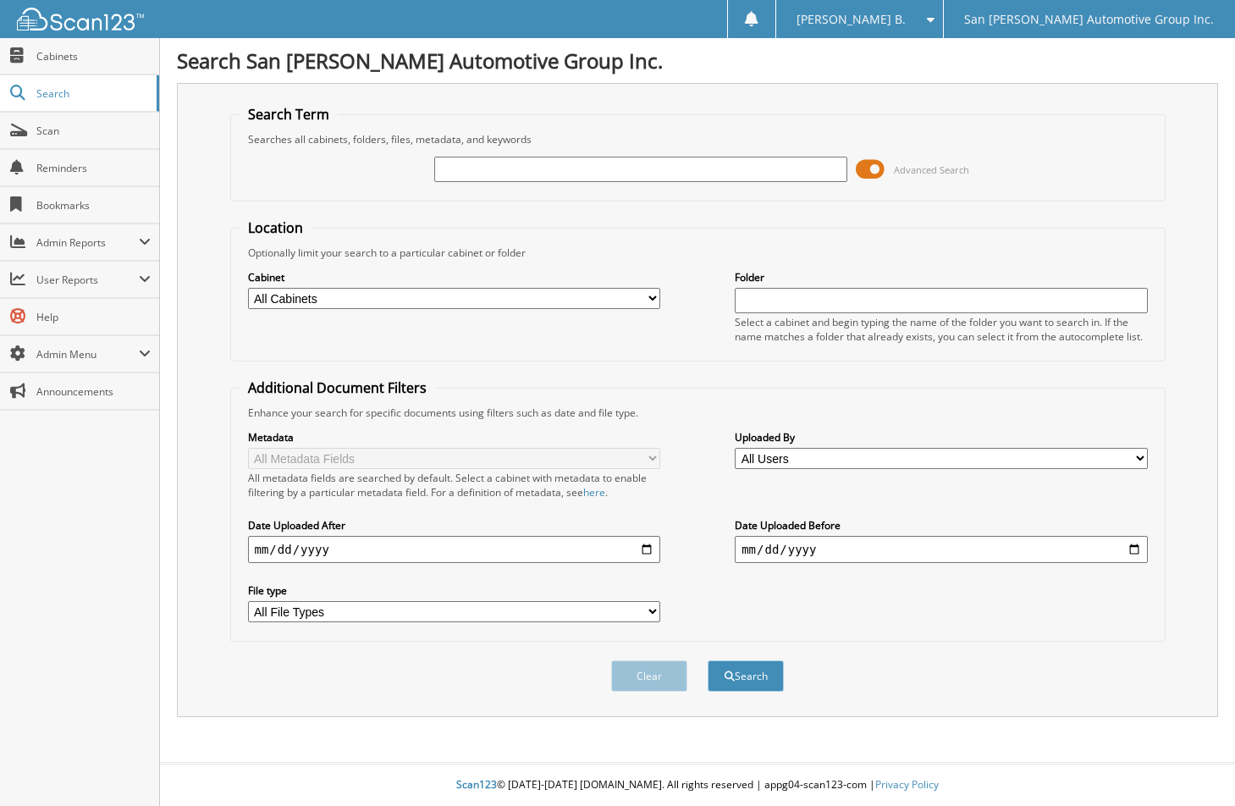
click at [727, 166] on input "text" at bounding box center [640, 169] width 412 height 25
type input "117251A"
click at [708, 660] on button "Search" at bounding box center [746, 675] width 76 height 31
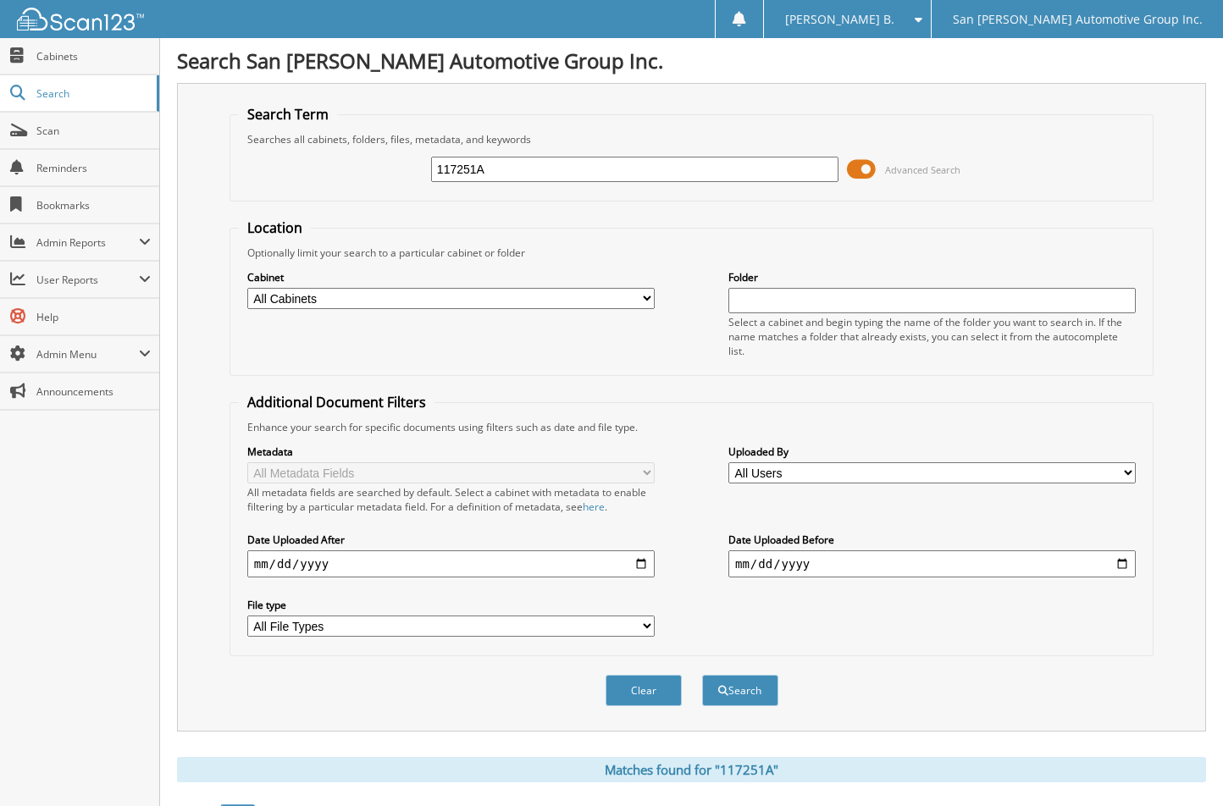
scroll to position [263, 0]
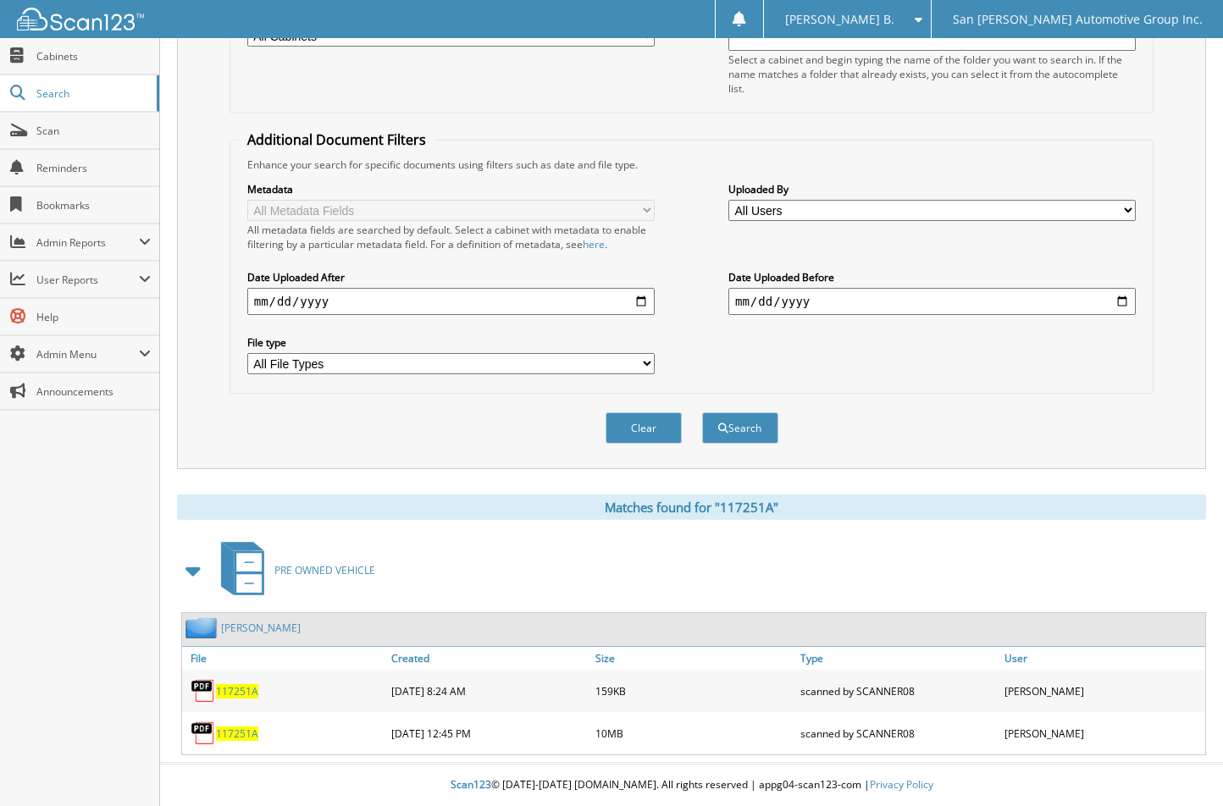
click at [219, 723] on div "117251A" at bounding box center [284, 733] width 205 height 34
click at [227, 732] on span "117251A" at bounding box center [237, 733] width 42 height 14
click at [638, 421] on button "Clear" at bounding box center [643, 427] width 76 height 31
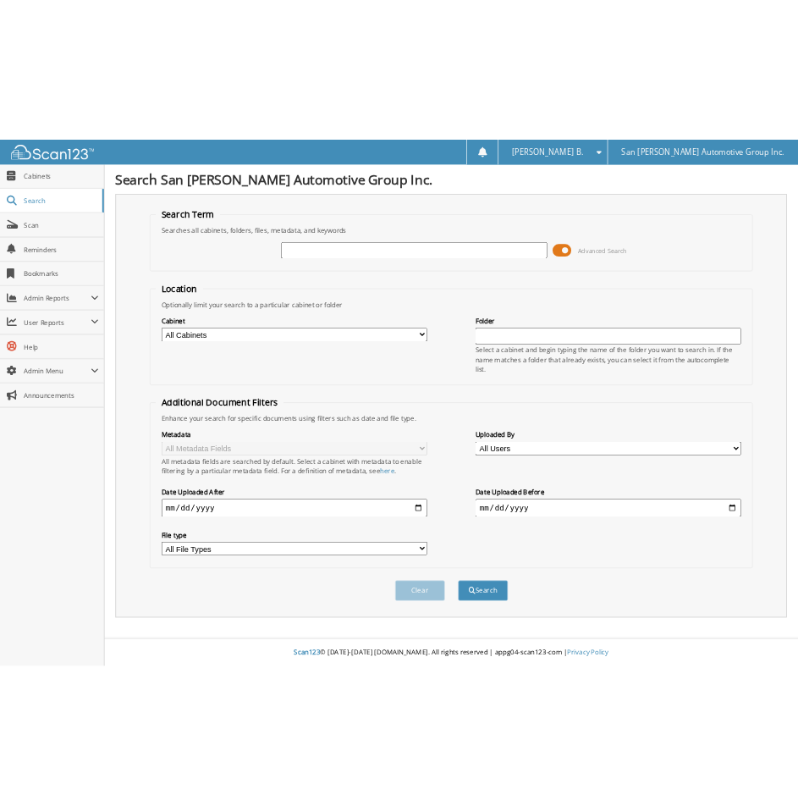
scroll to position [0, 0]
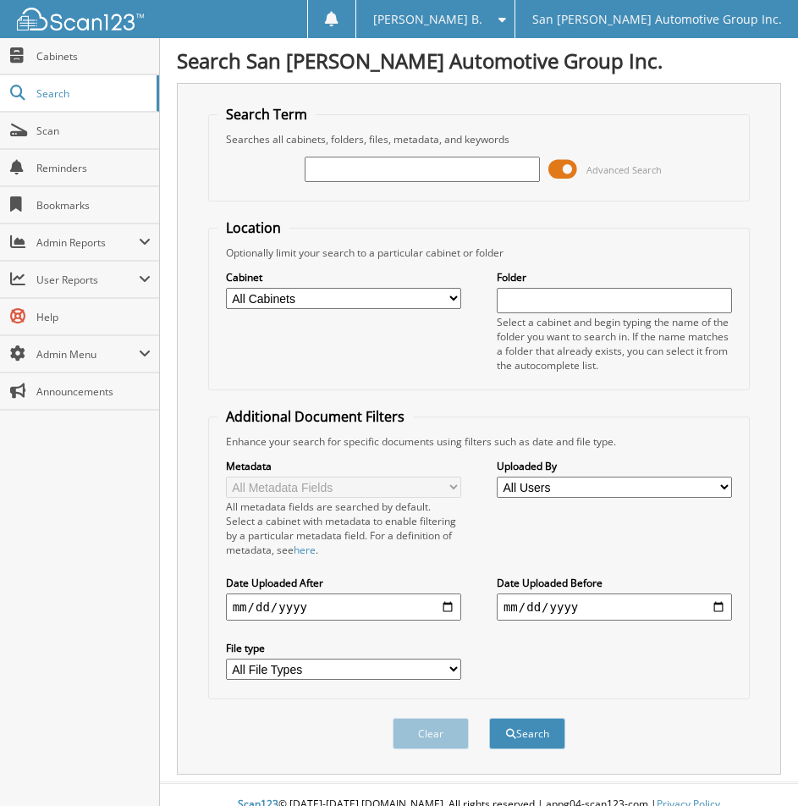
click at [428, 165] on input "text" at bounding box center [422, 169] width 235 height 25
type input "005326"
click at [489, 718] on button "Search" at bounding box center [527, 733] width 76 height 31
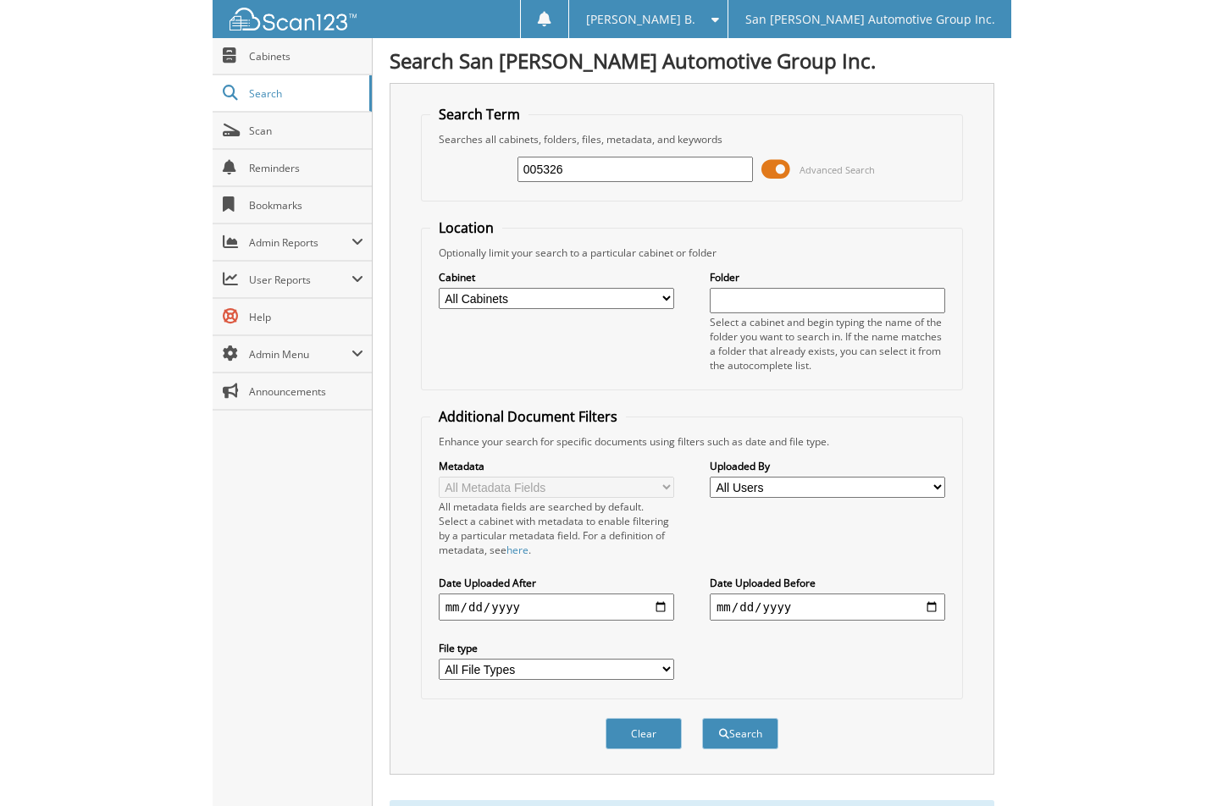
scroll to position [593, 0]
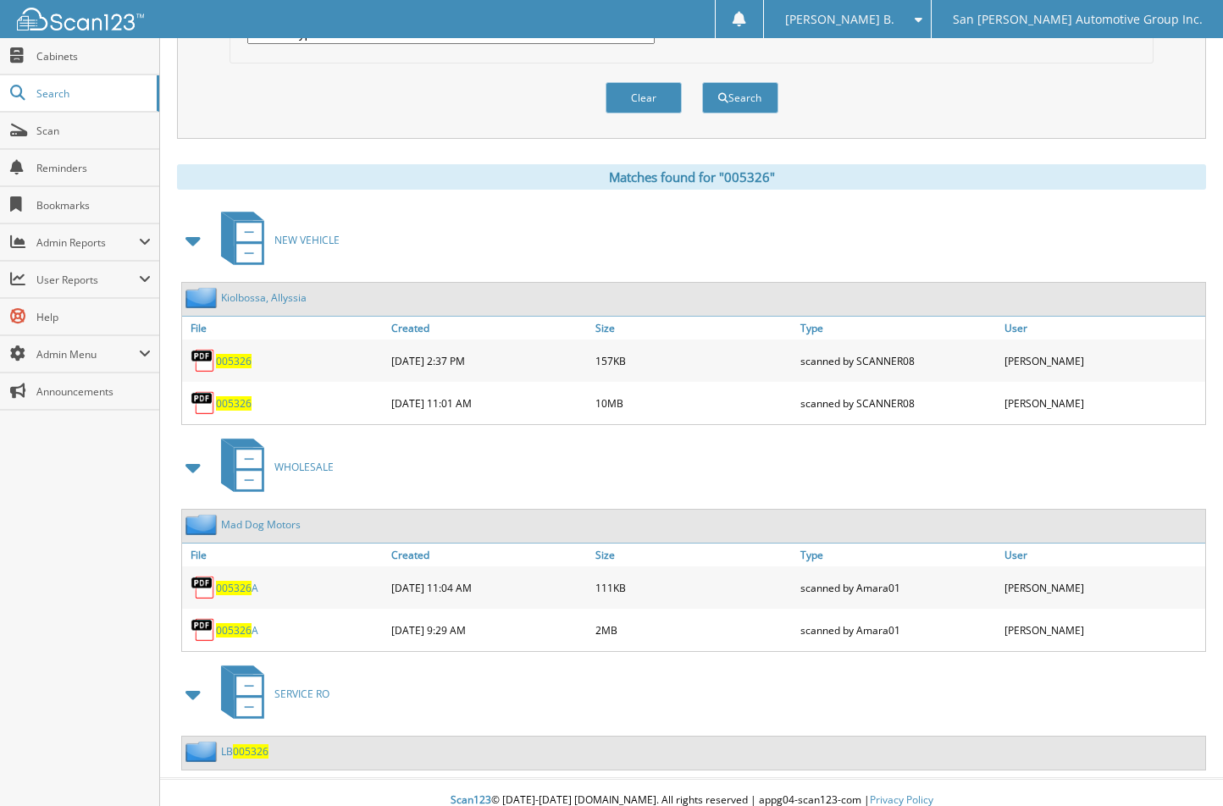
click at [643, 94] on button "Clear" at bounding box center [643, 97] width 76 height 31
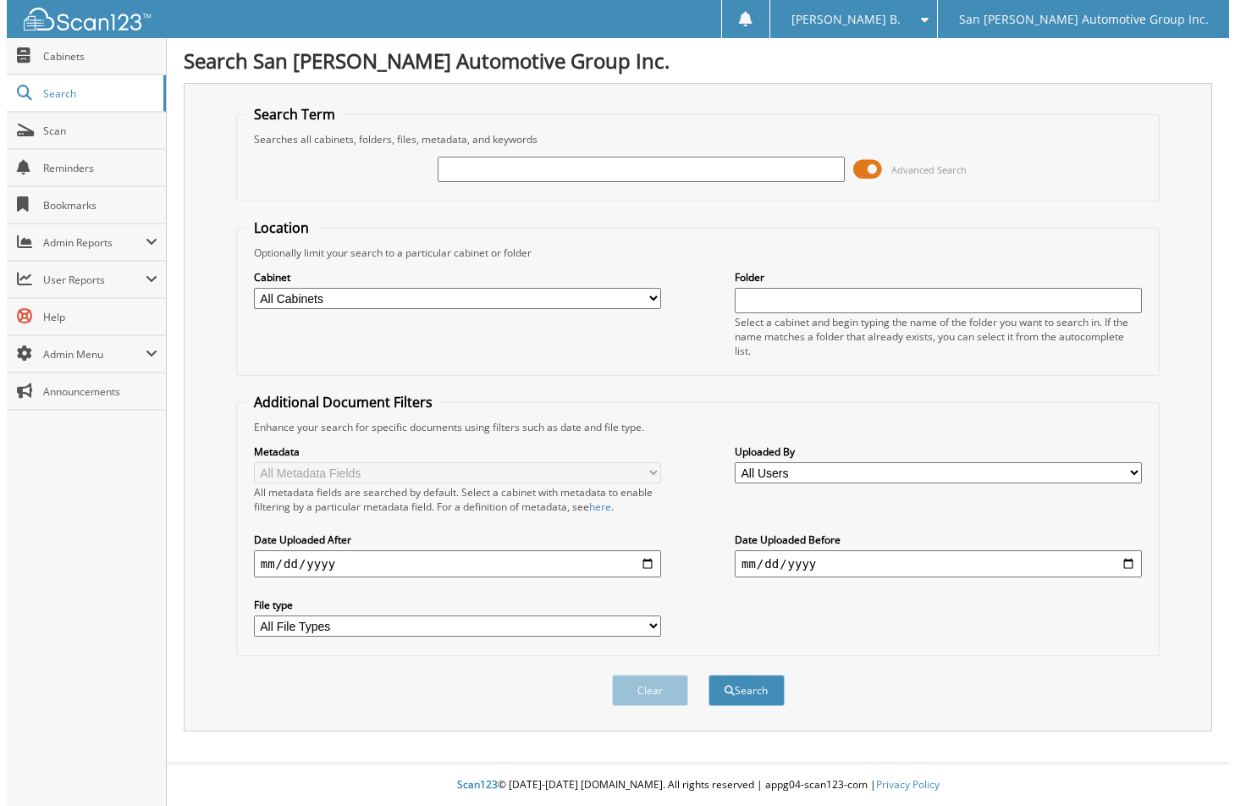
scroll to position [0, 0]
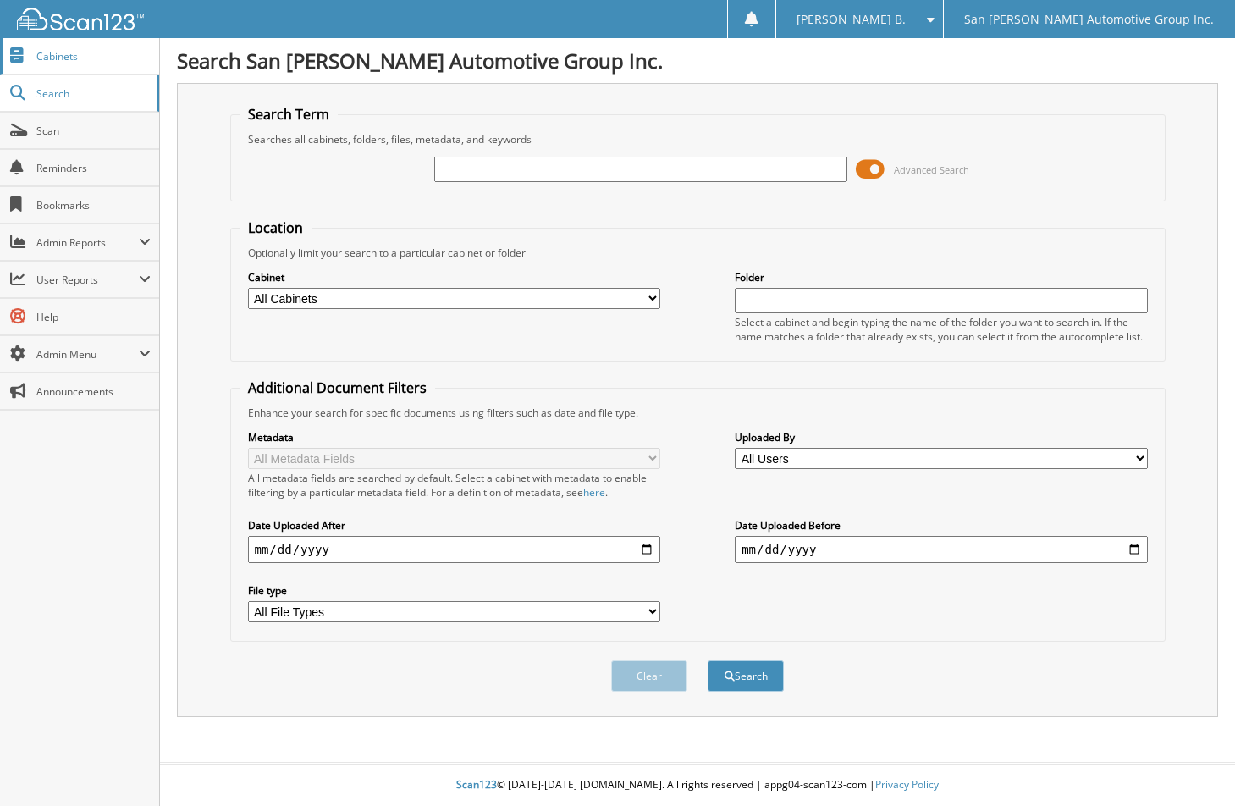
click at [44, 62] on span "Cabinets" at bounding box center [93, 56] width 114 height 14
